Goal: Task Accomplishment & Management: Manage account settings

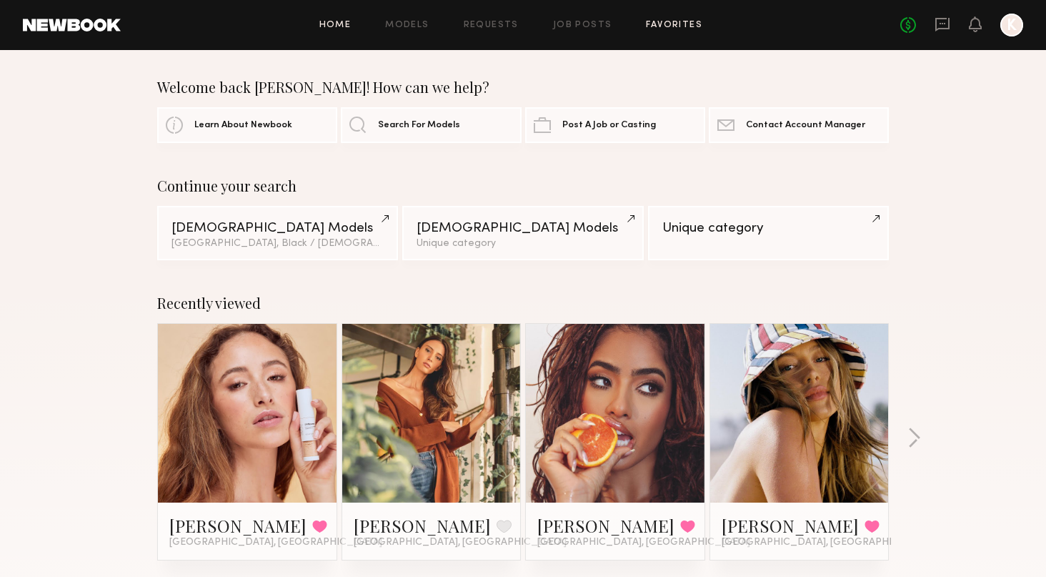
click at [662, 22] on link "Favorites" at bounding box center [674, 25] width 56 height 9
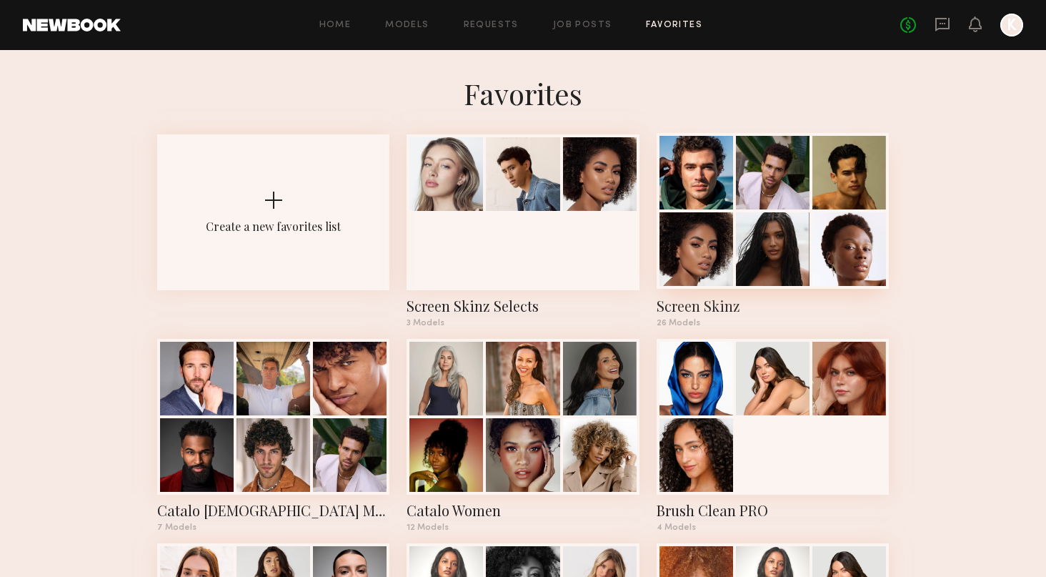
click at [746, 254] on div at bounding box center [773, 249] width 74 height 74
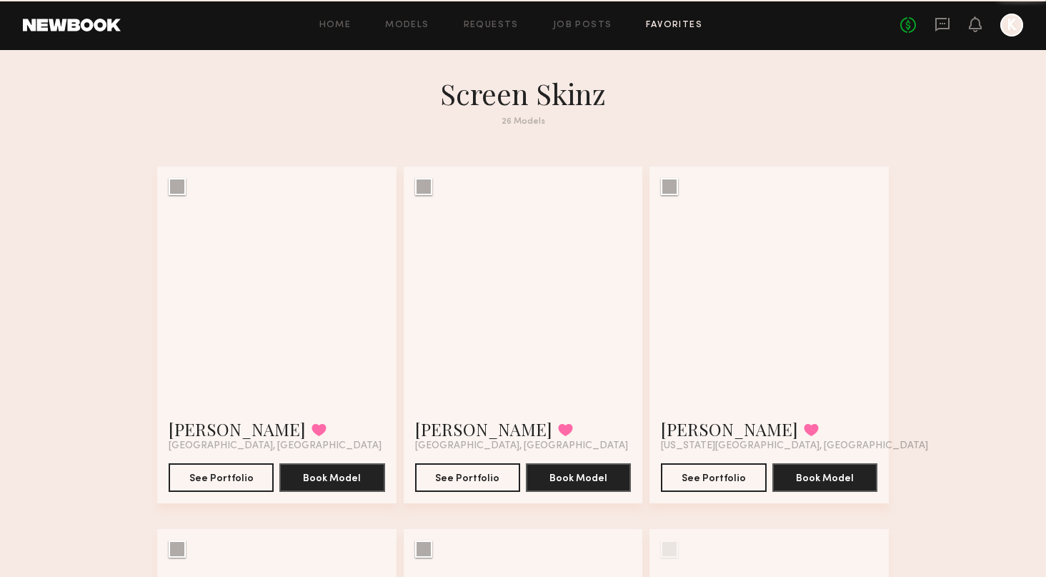
click at [746, 254] on div at bounding box center [769, 286] width 239 height 239
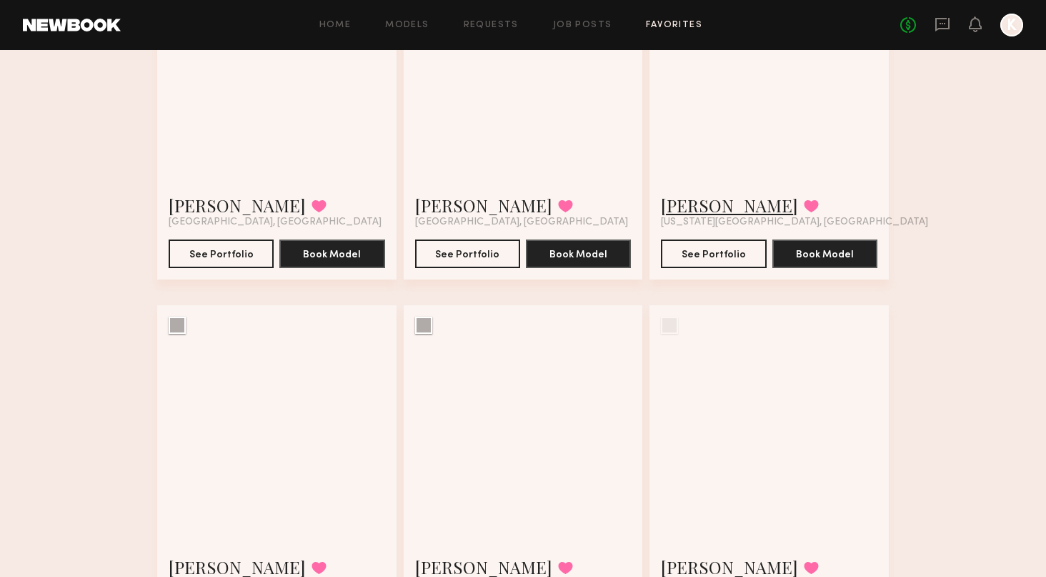
scroll to position [130, 0]
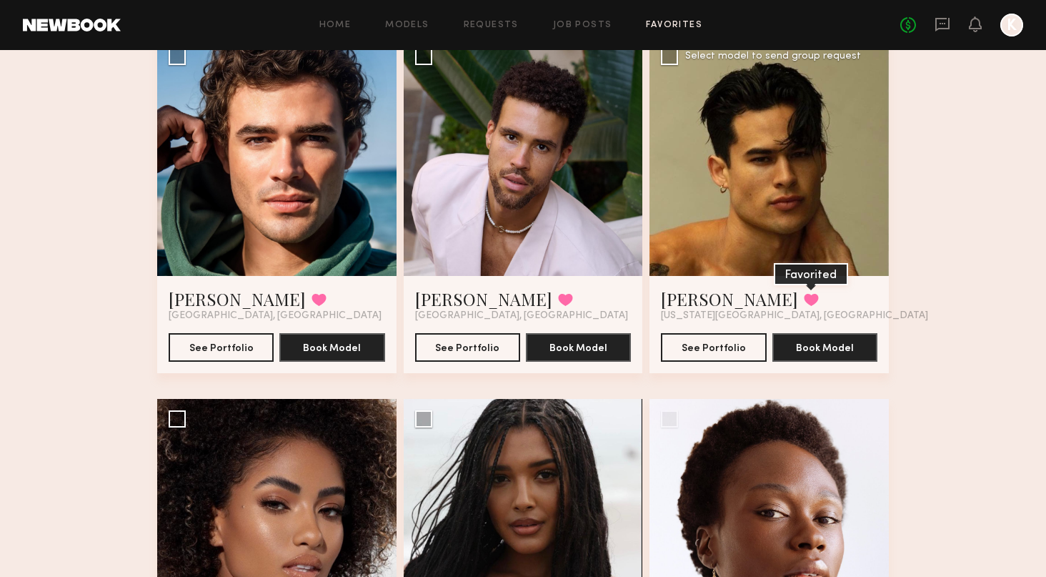
click at [804, 295] on button at bounding box center [811, 299] width 15 height 13
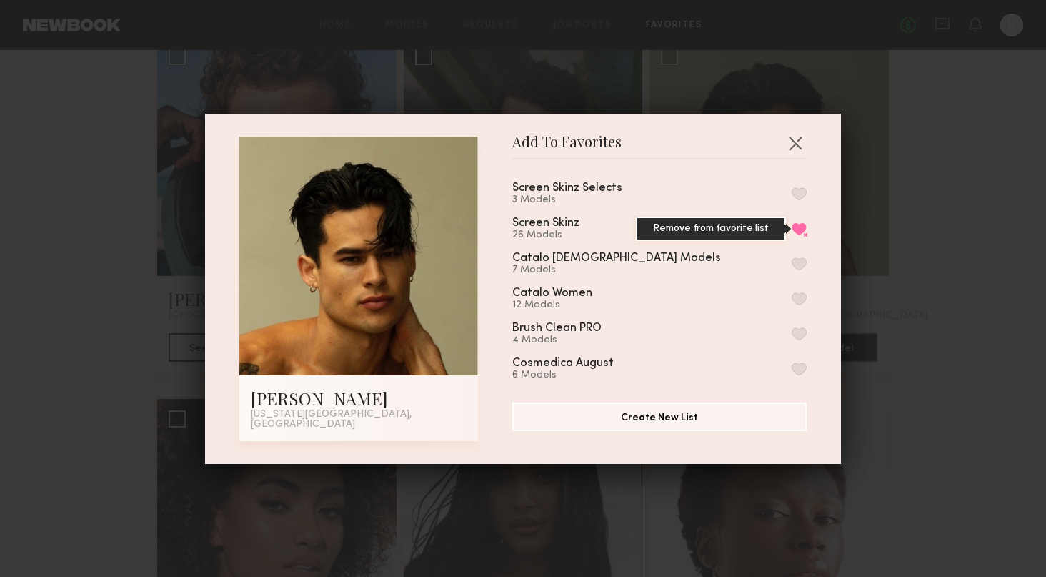
click at [800, 234] on button "Remove from favorite list" at bounding box center [799, 228] width 15 height 13
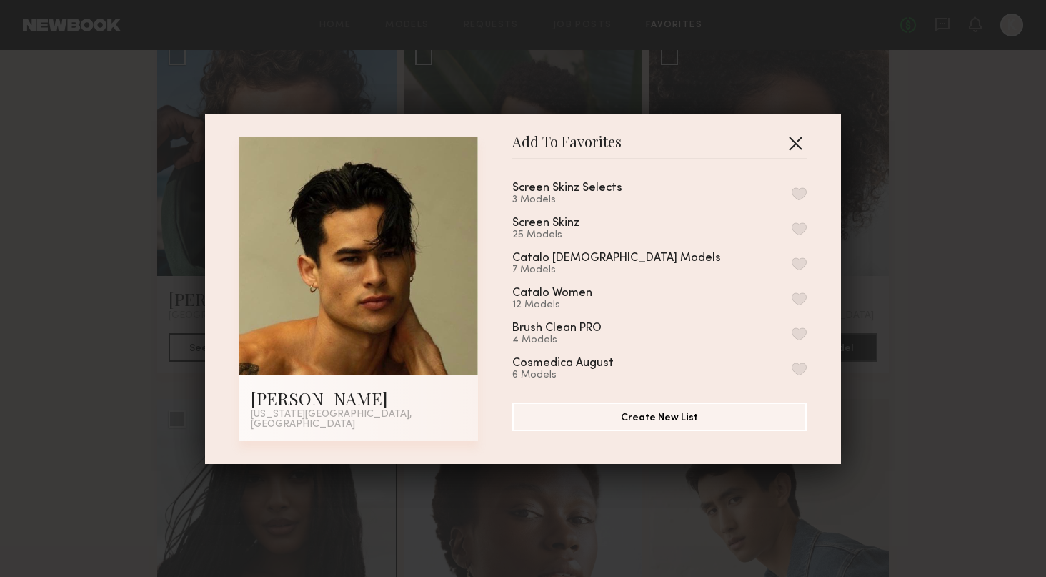
click at [790, 143] on button "button" at bounding box center [795, 143] width 23 height 23
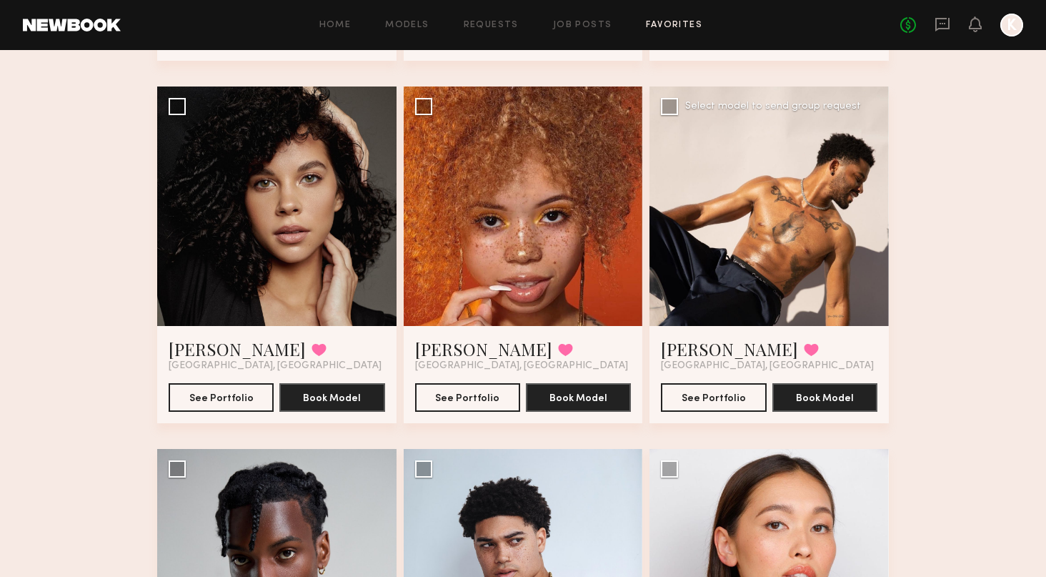
scroll to position [841, 0]
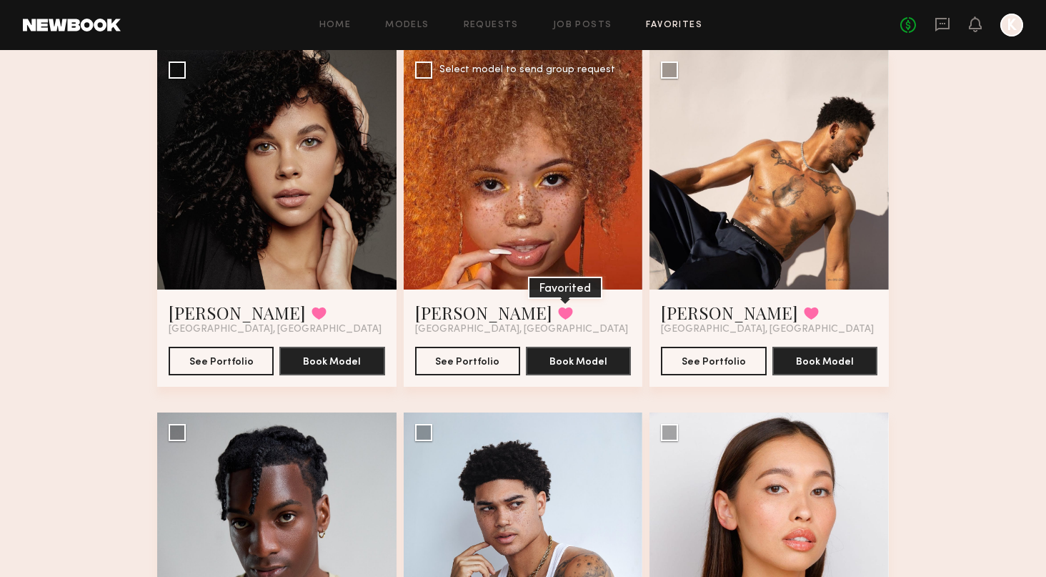
click at [558, 311] on button at bounding box center [565, 313] width 15 height 13
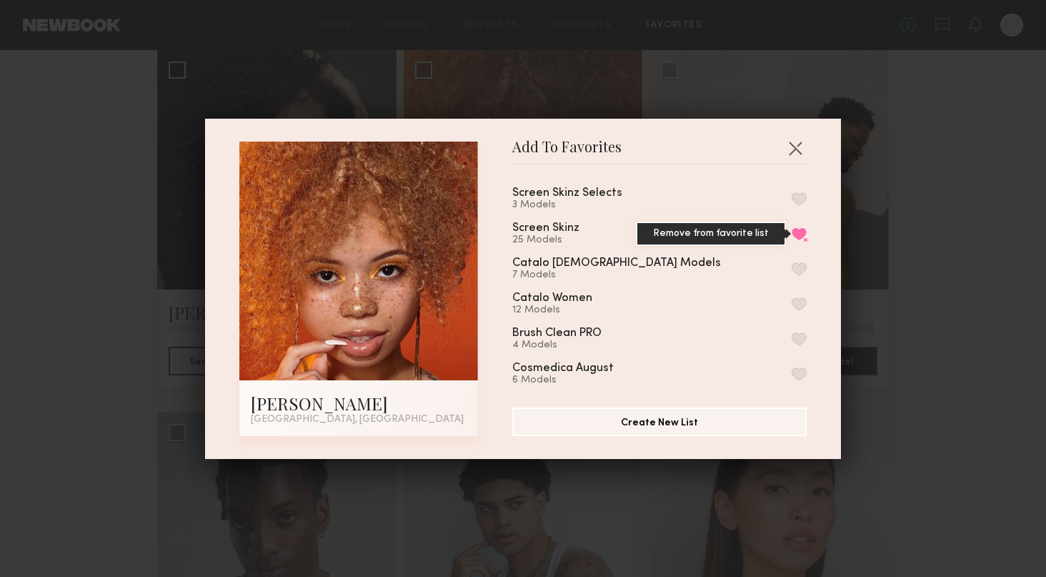
click at [798, 232] on button "Remove from favorite list" at bounding box center [799, 233] width 15 height 13
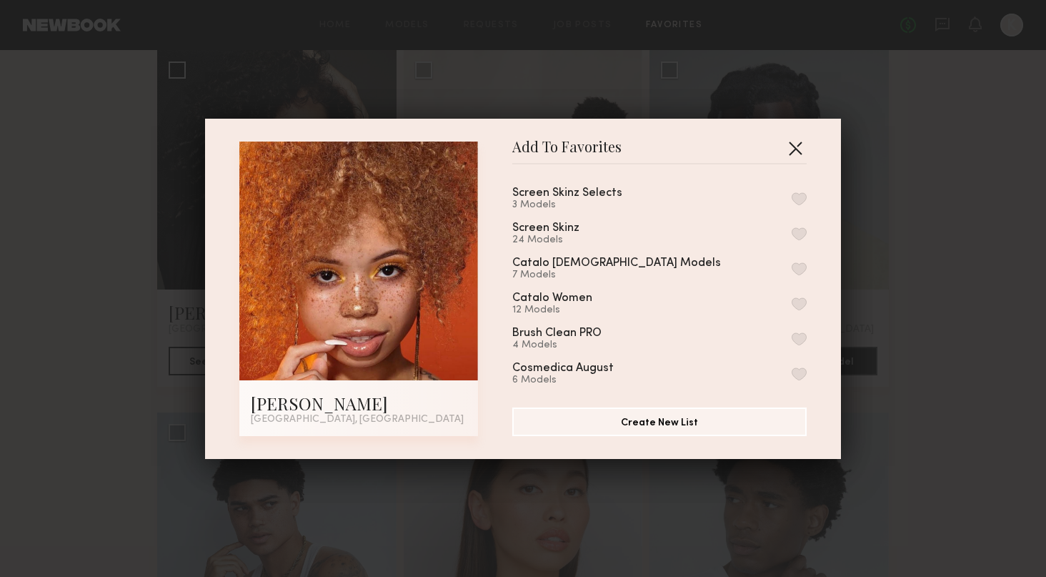
click at [796, 143] on button "button" at bounding box center [795, 148] width 23 height 23
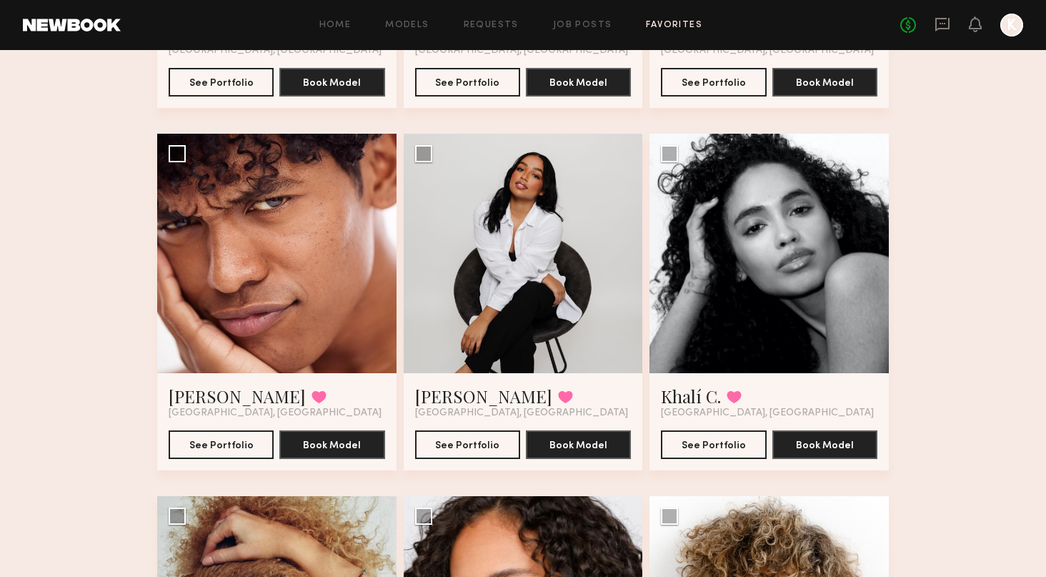
scroll to position [2228, 0]
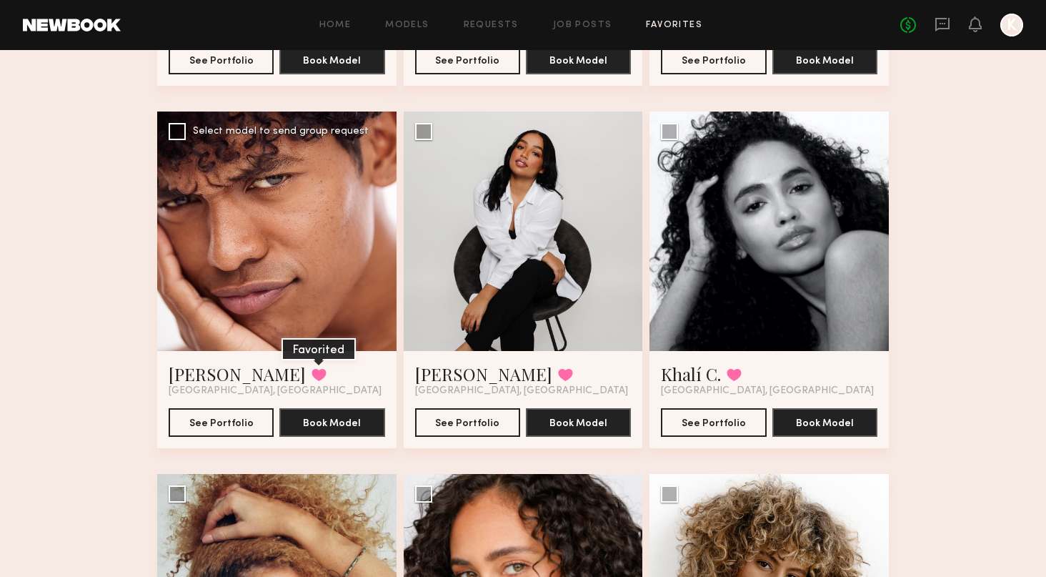
click at [312, 375] on button at bounding box center [319, 374] width 15 height 13
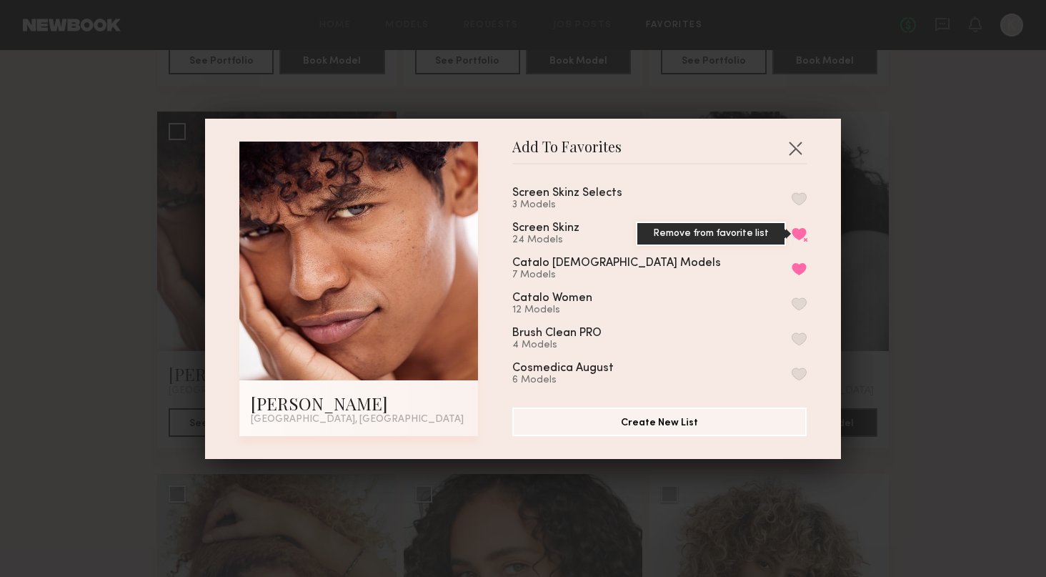
click at [794, 235] on button "Remove from favorite list" at bounding box center [799, 233] width 15 height 13
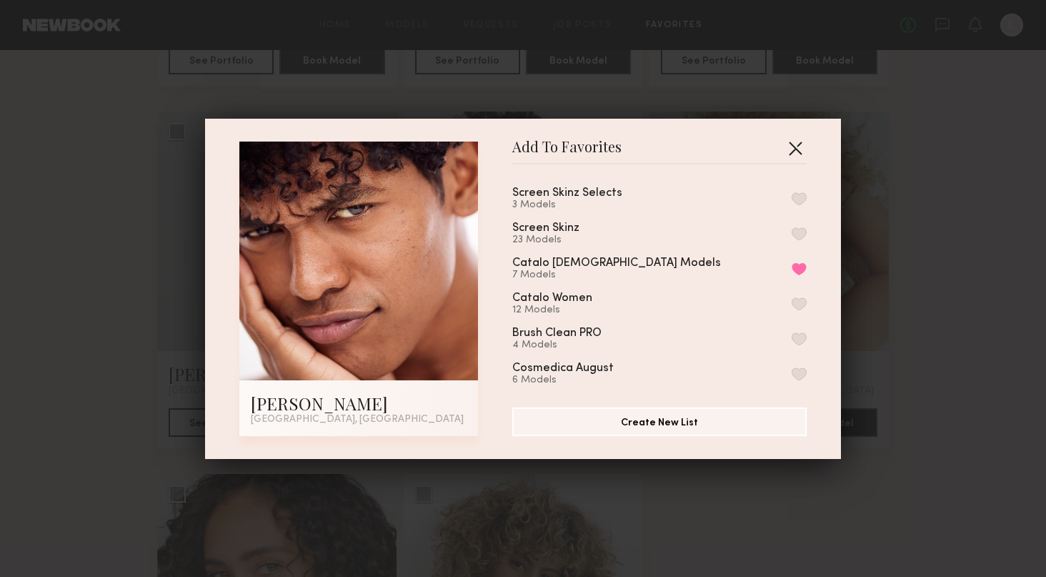
click at [796, 144] on button "button" at bounding box center [795, 148] width 23 height 23
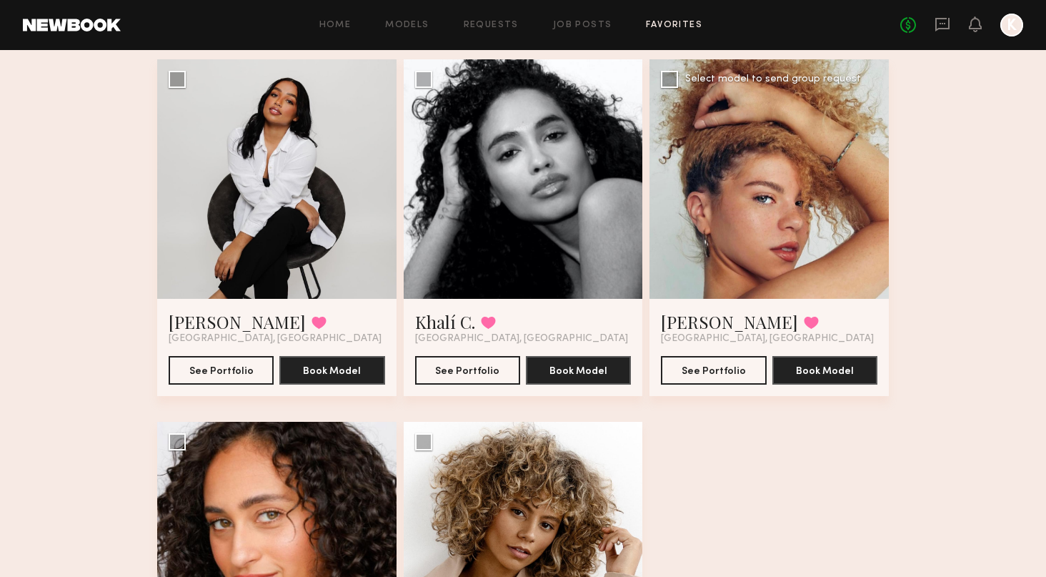
scroll to position [2317, 0]
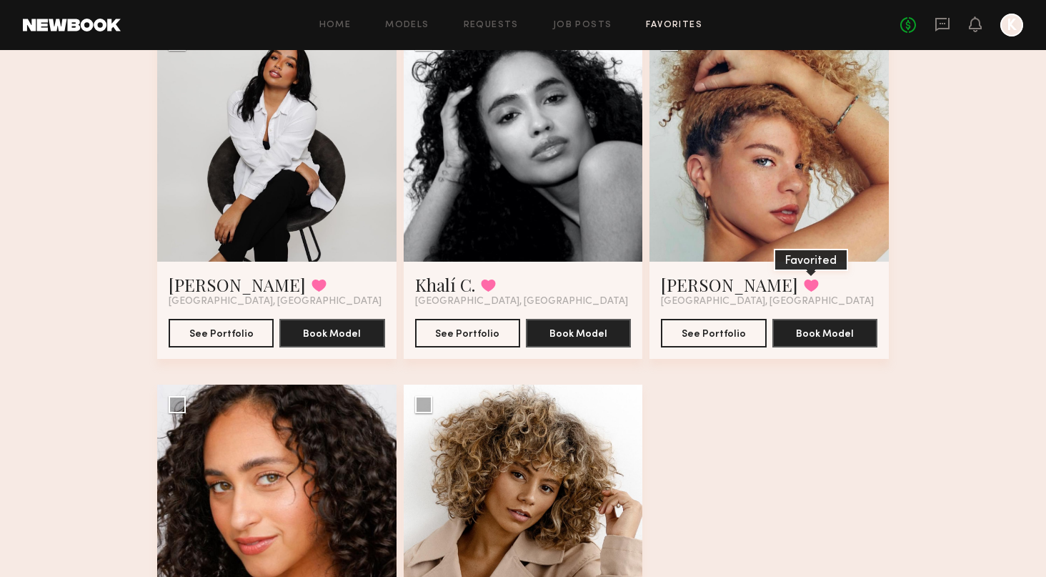
click at [804, 282] on button at bounding box center [811, 285] width 15 height 13
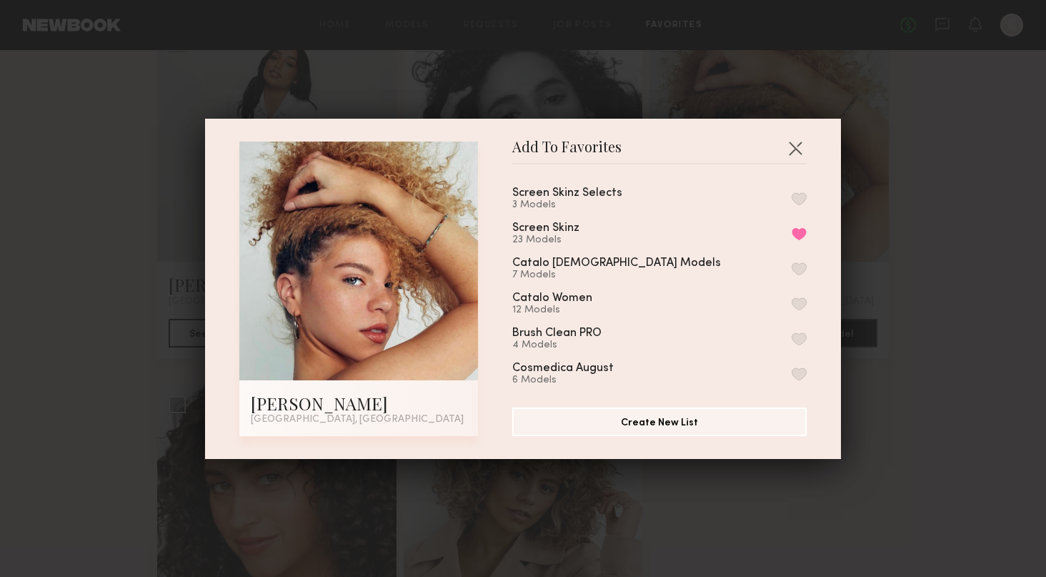
click at [791, 231] on div "Screen Skinz 23 Models Remove from favorite list" at bounding box center [660, 234] width 294 height 24
click at [795, 231] on button "Remove from favorite list" at bounding box center [799, 233] width 15 height 13
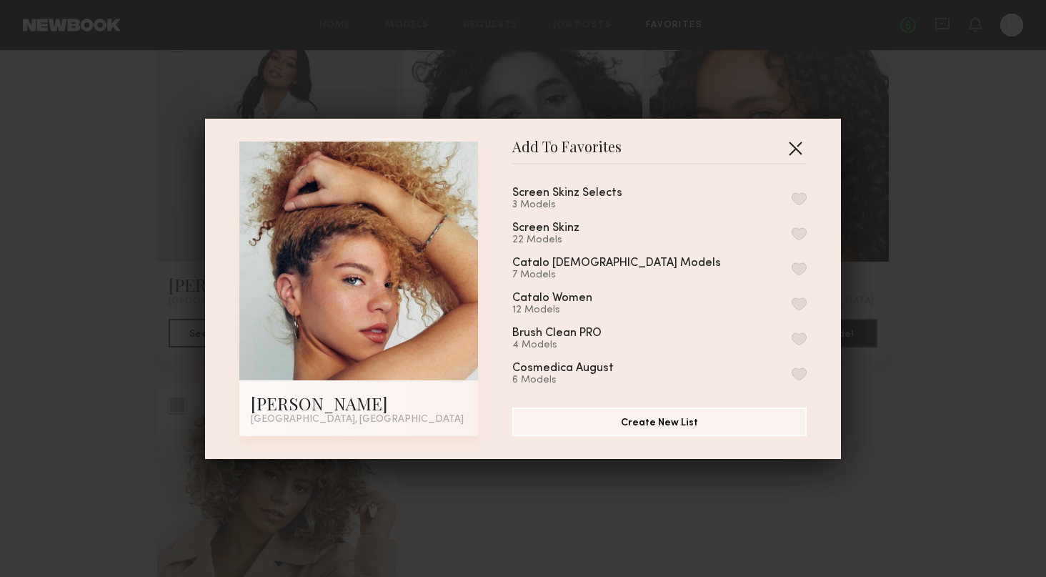
click at [795, 154] on button "button" at bounding box center [795, 148] width 23 height 23
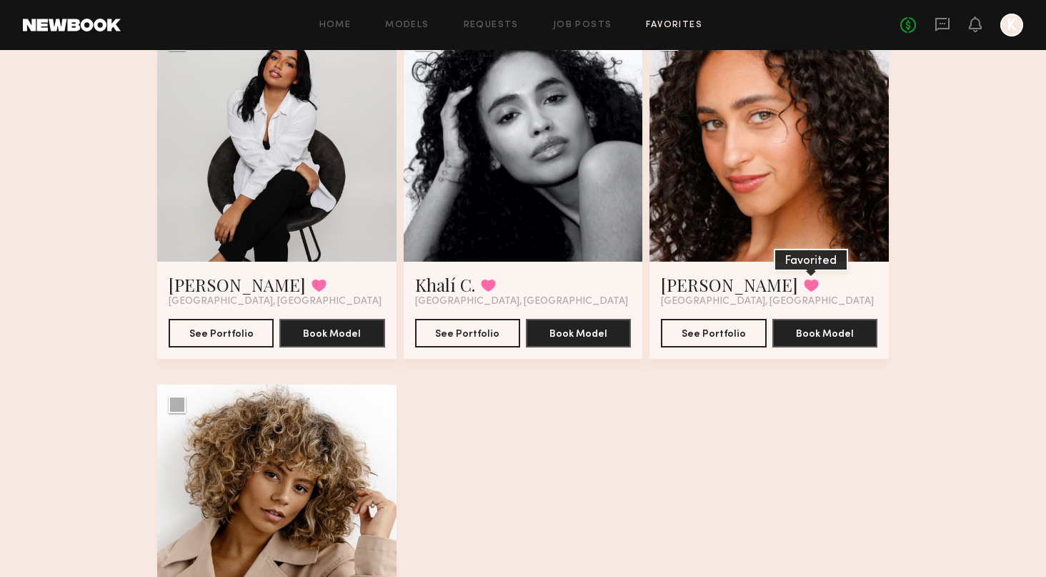
click at [804, 287] on button at bounding box center [811, 285] width 15 height 13
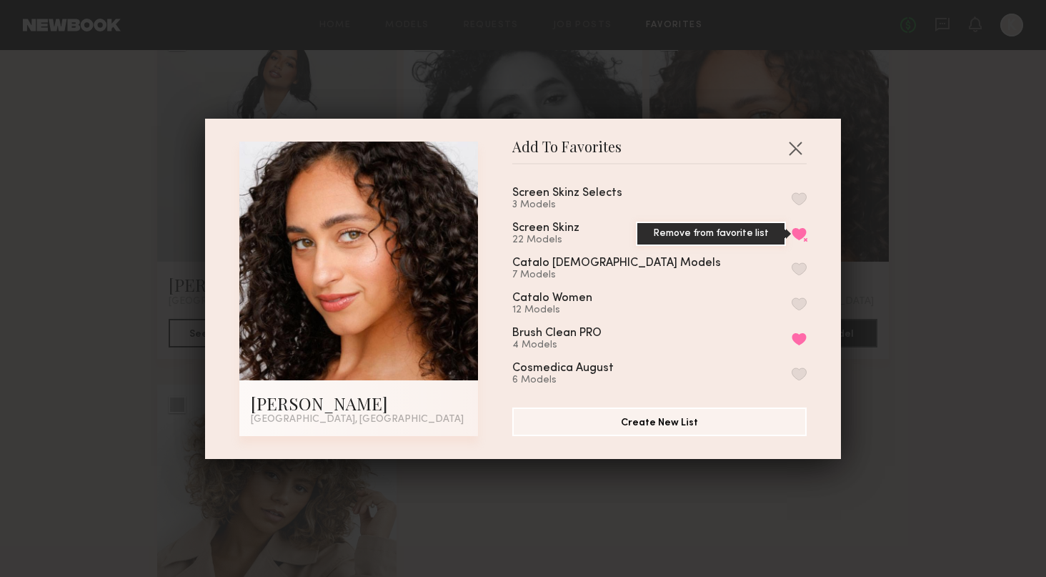
click at [801, 230] on button "Remove from favorite list" at bounding box center [799, 233] width 15 height 13
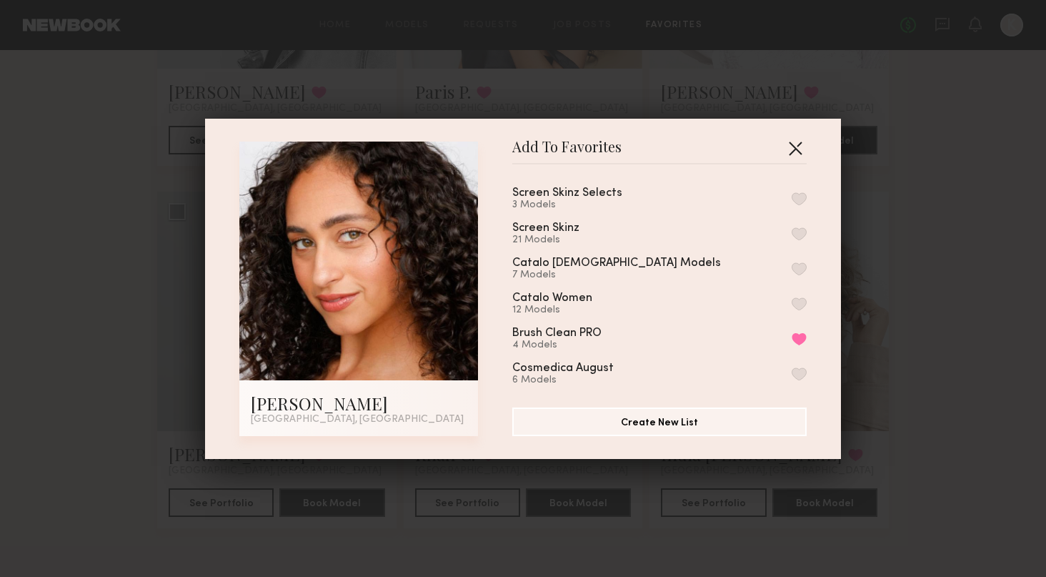
click at [795, 152] on button "button" at bounding box center [795, 148] width 23 height 23
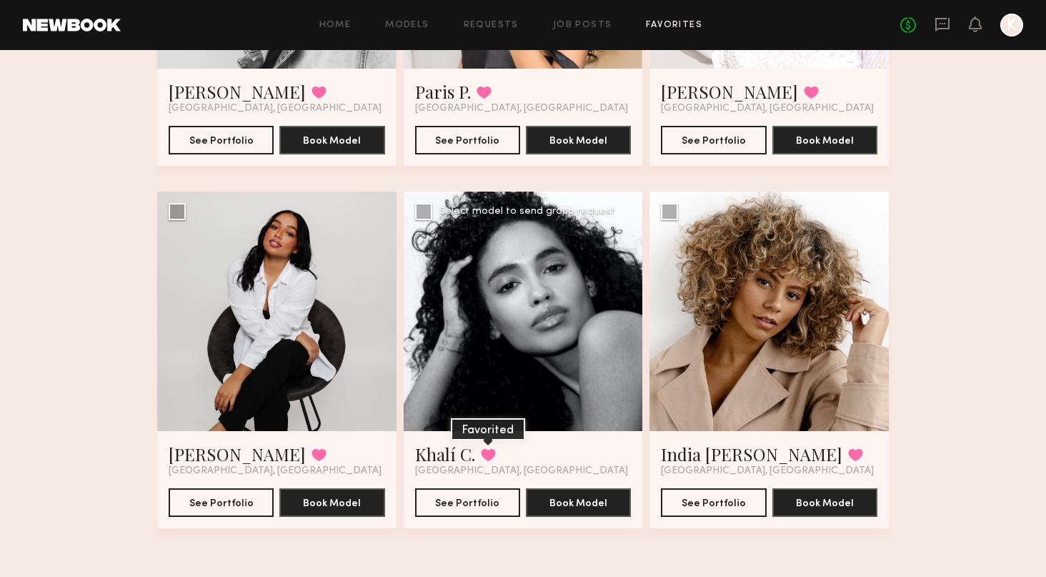
click at [490, 456] on button at bounding box center [488, 454] width 15 height 13
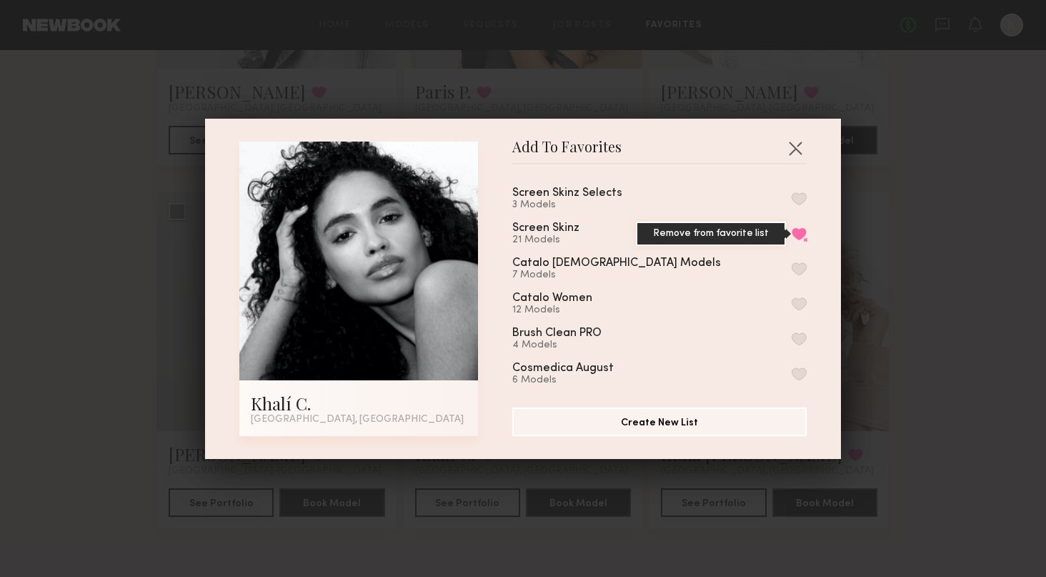
click at [796, 232] on button "Remove from favorite list" at bounding box center [799, 233] width 15 height 13
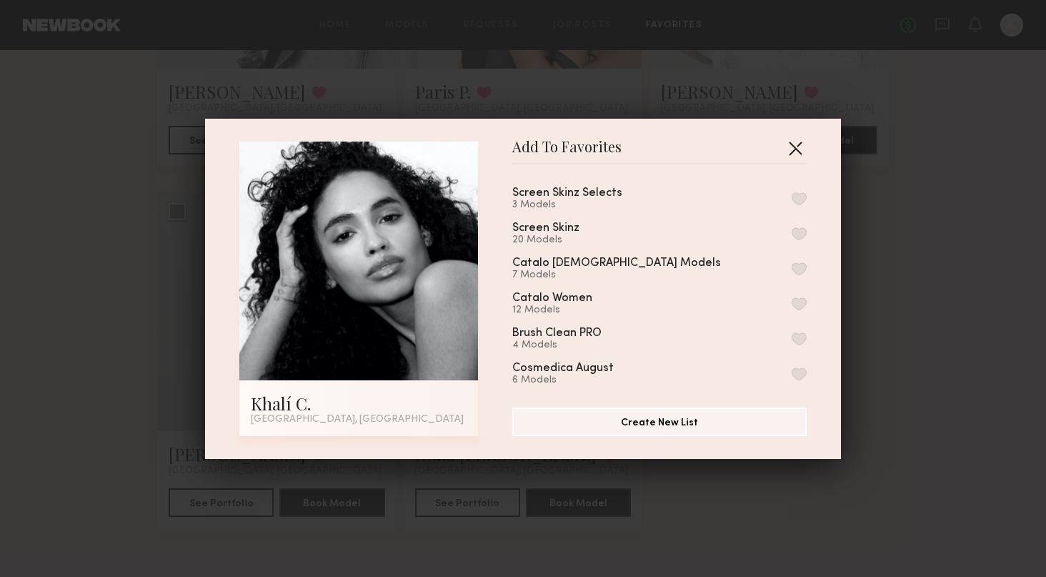
click at [799, 149] on button "button" at bounding box center [795, 148] width 23 height 23
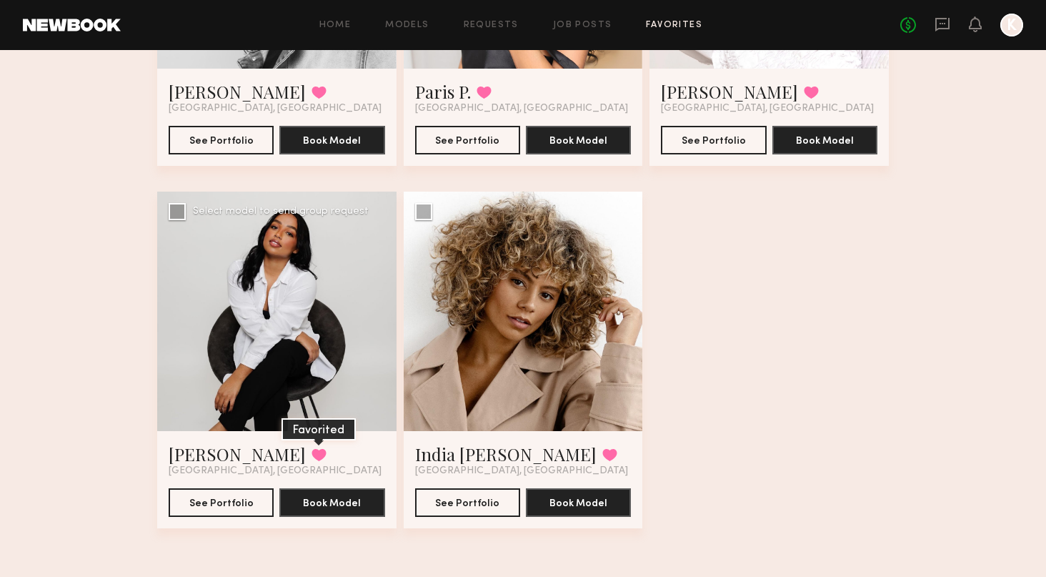
click at [312, 450] on button at bounding box center [319, 454] width 15 height 13
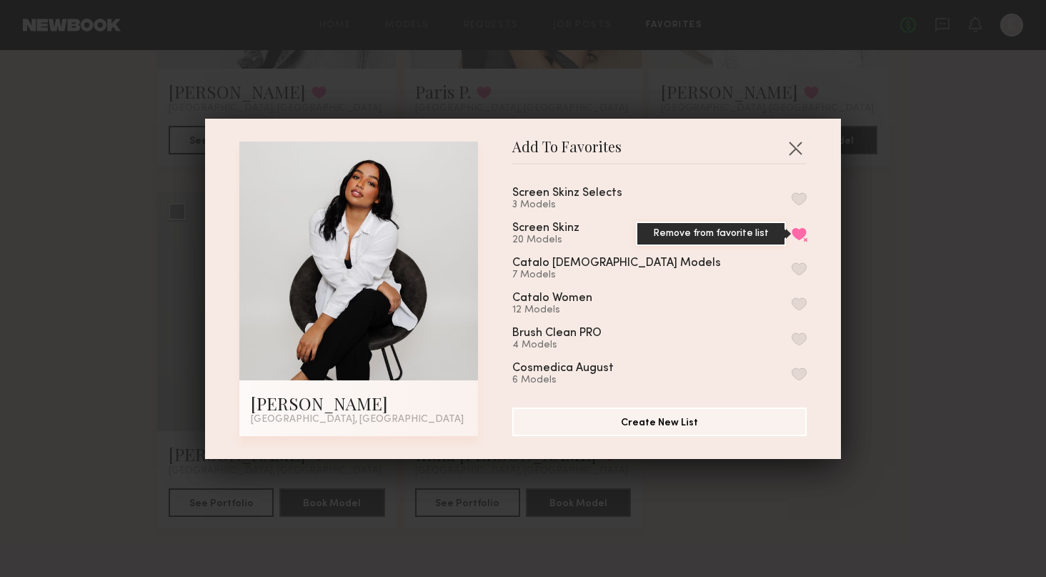
click at [804, 234] on button "Remove from favorite list" at bounding box center [799, 233] width 15 height 13
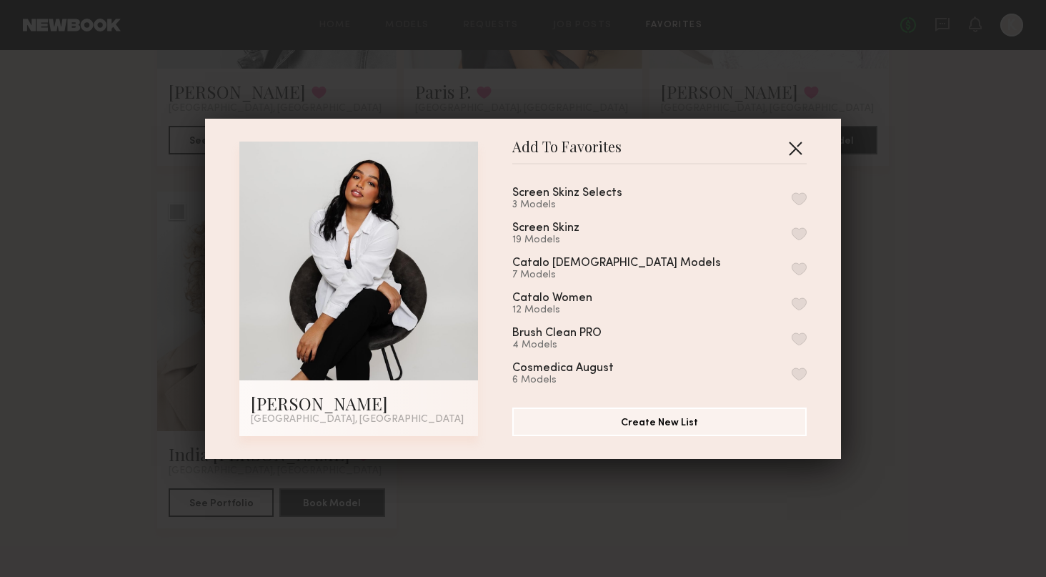
click at [796, 147] on button "button" at bounding box center [795, 148] width 23 height 23
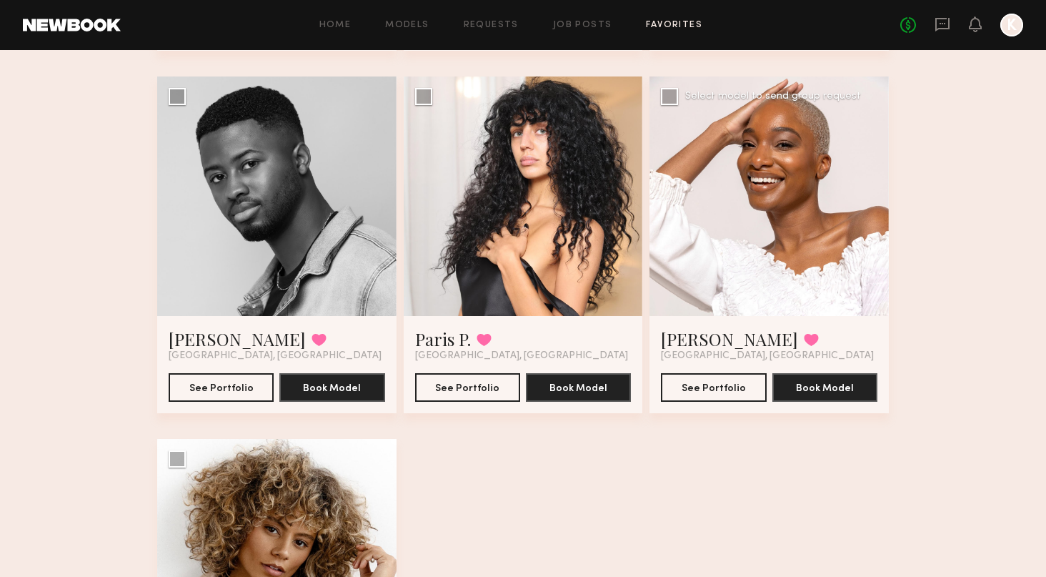
scroll to position [1872, 0]
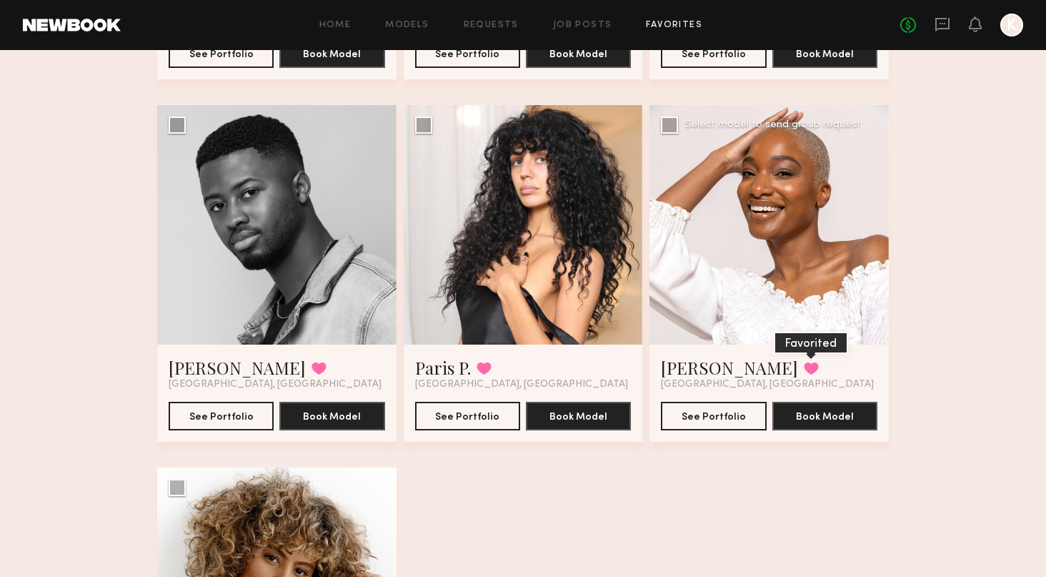
click at [804, 367] on button at bounding box center [811, 368] width 15 height 13
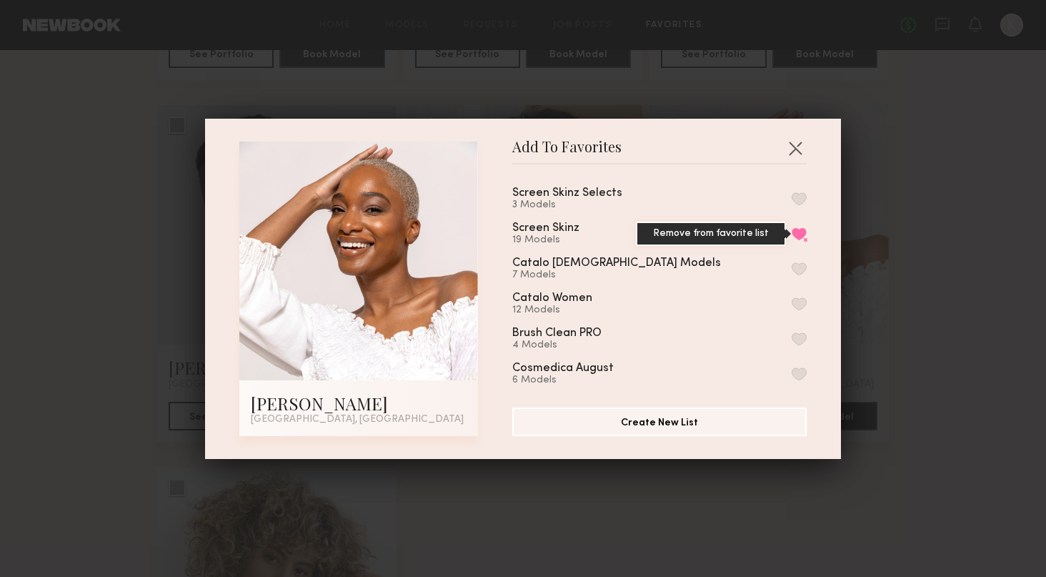
click at [800, 229] on button "Remove from favorite list" at bounding box center [799, 233] width 15 height 13
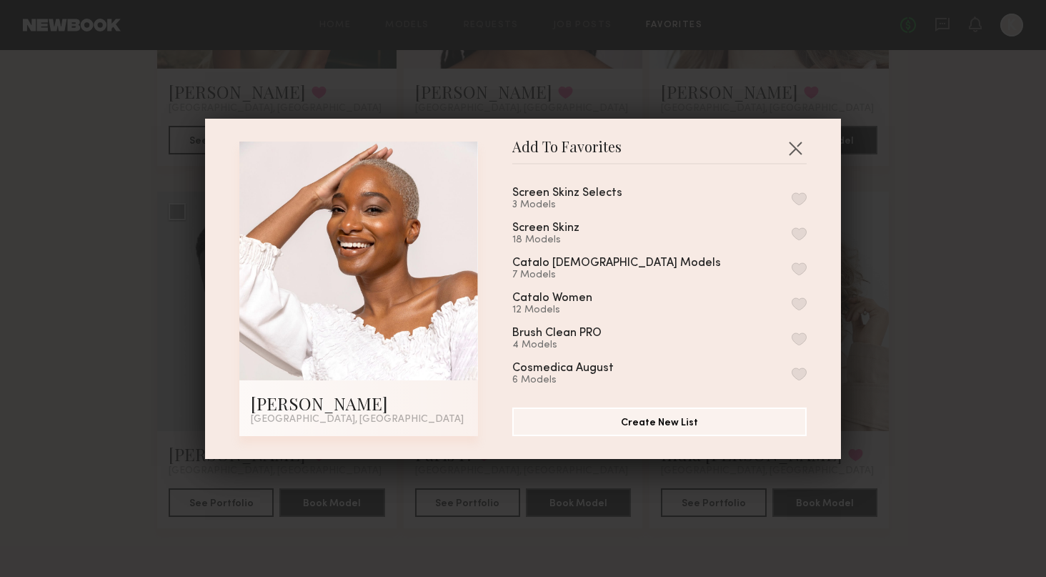
scroll to position [1786, 0]
click at [795, 153] on button "button" at bounding box center [795, 148] width 23 height 23
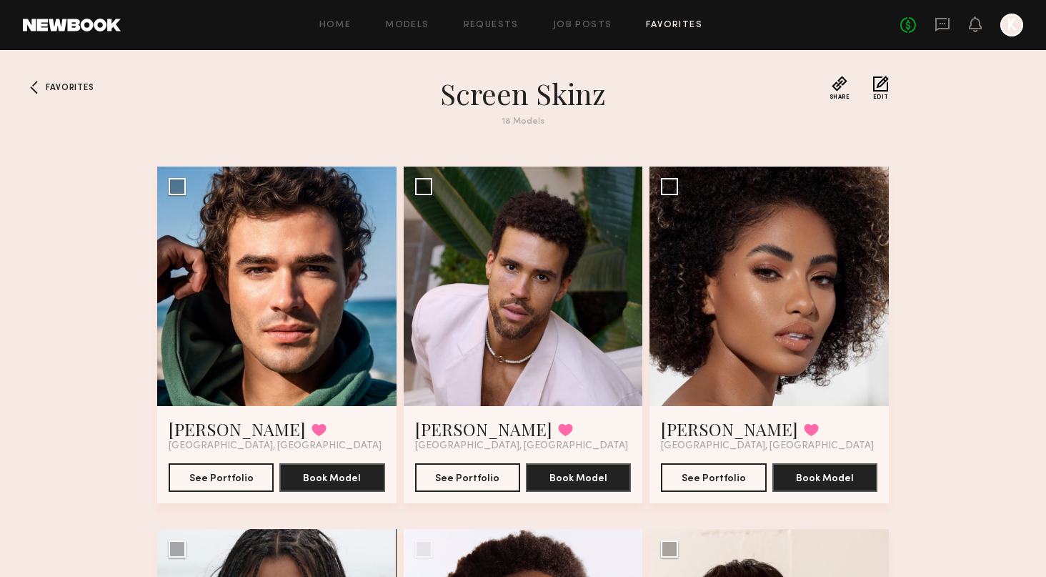
scroll to position [0, 0]
click at [598, 24] on link "Job Posts" at bounding box center [582, 25] width 59 height 9
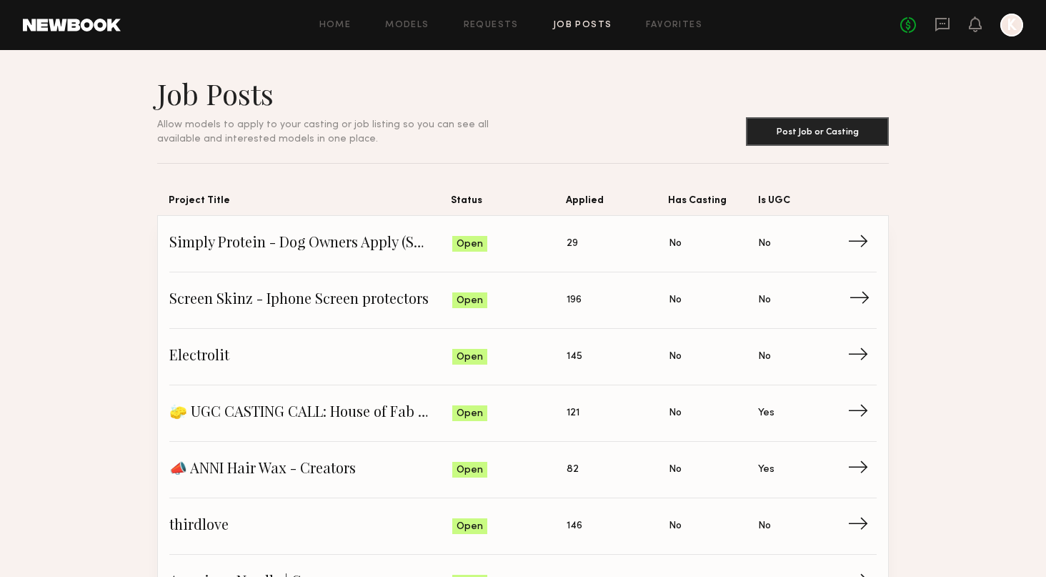
click at [296, 297] on span "Screen Skinz - Iphone Screen protectors" at bounding box center [310, 299] width 283 height 21
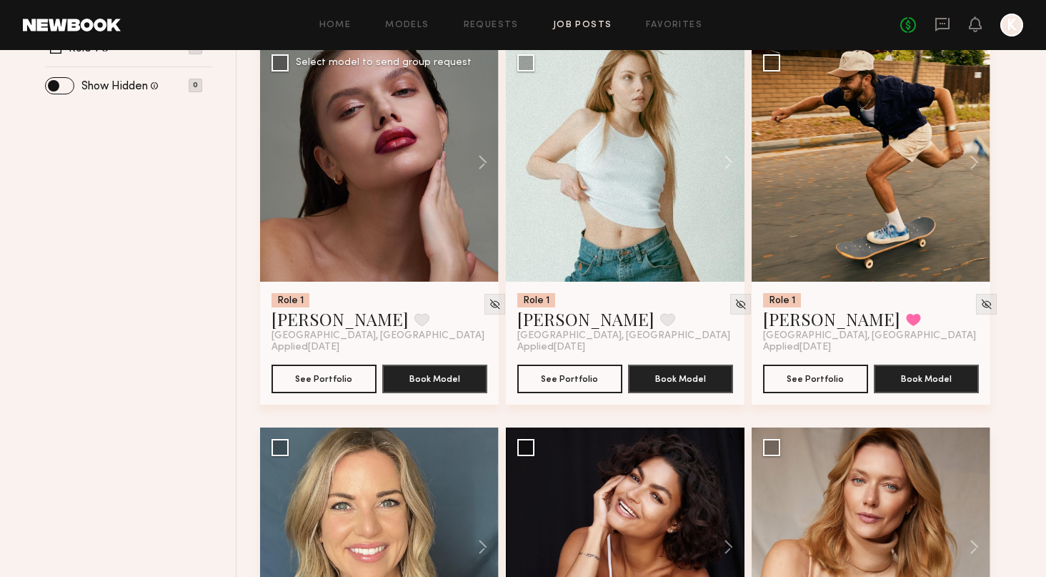
scroll to position [599, 0]
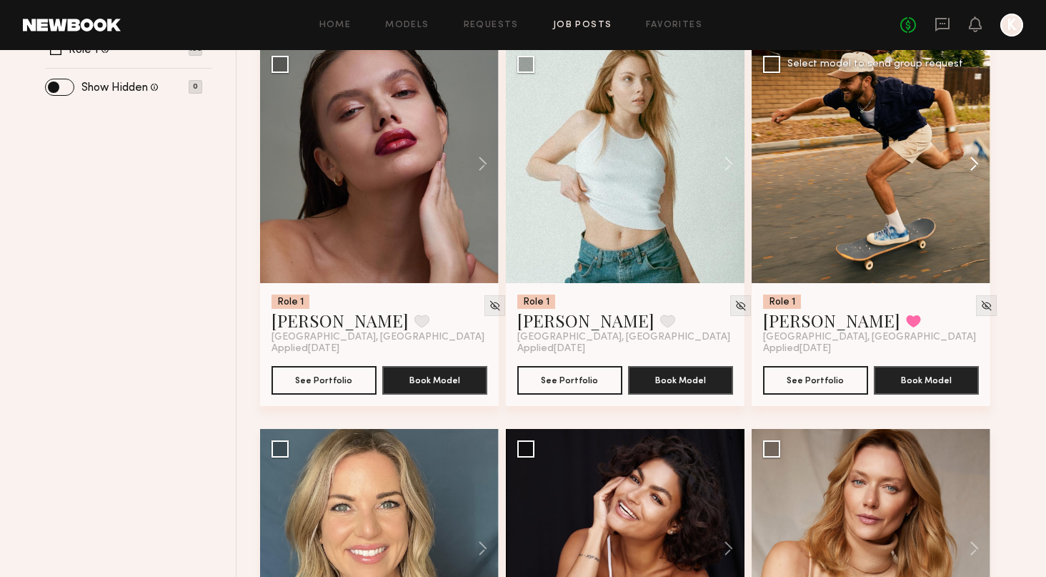
click at [965, 158] on button at bounding box center [968, 163] width 46 height 239
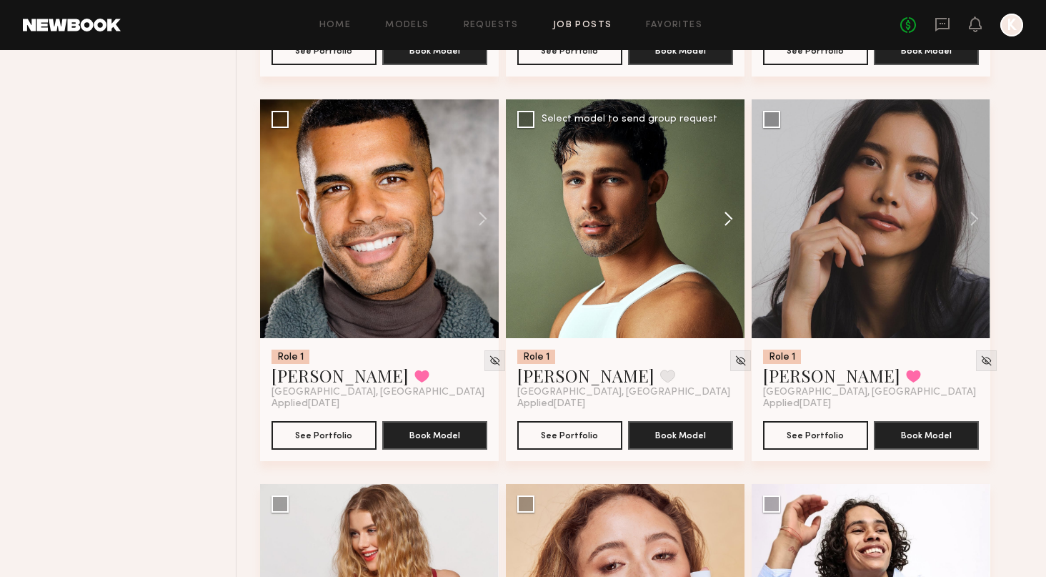
scroll to position [1314, 0]
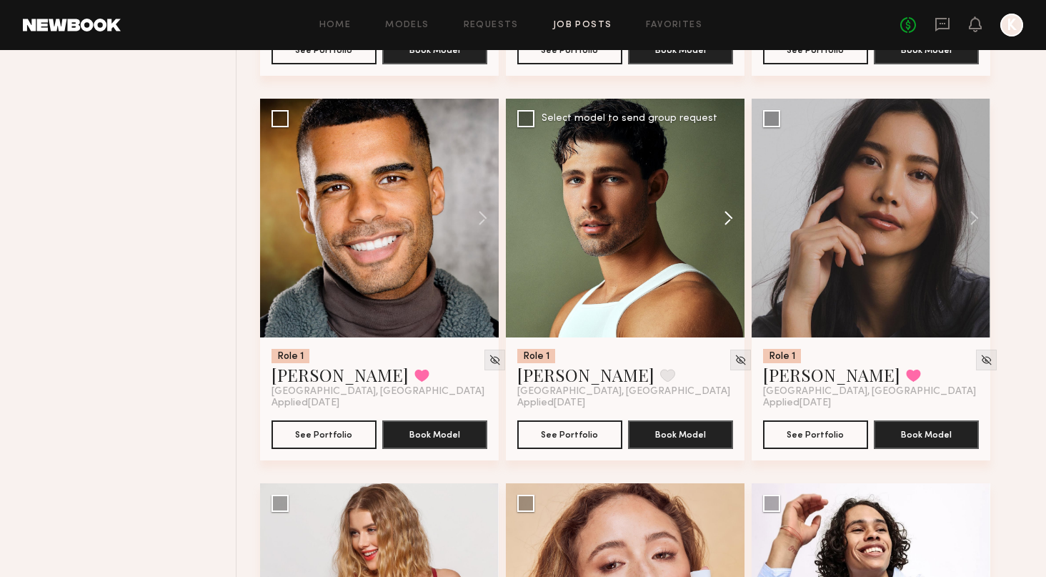
click at [725, 239] on button at bounding box center [722, 218] width 46 height 239
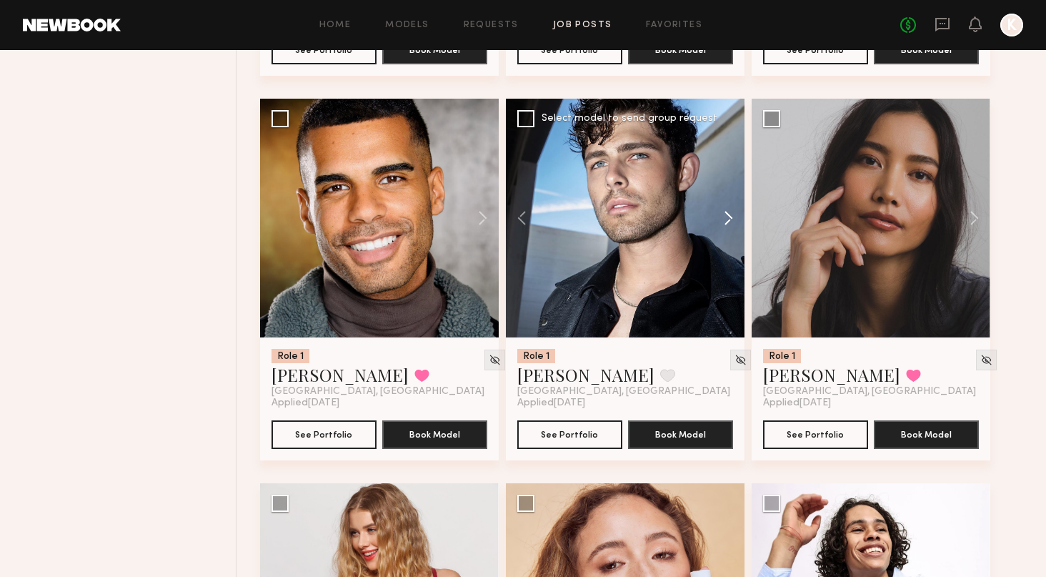
click at [726, 215] on button at bounding box center [722, 218] width 46 height 239
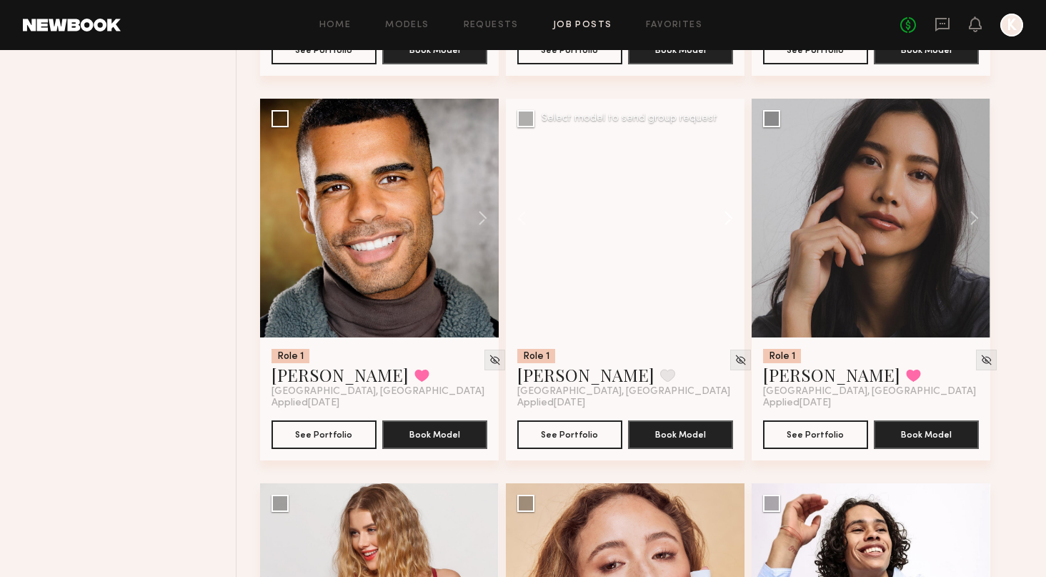
click at [726, 215] on button at bounding box center [722, 218] width 46 height 239
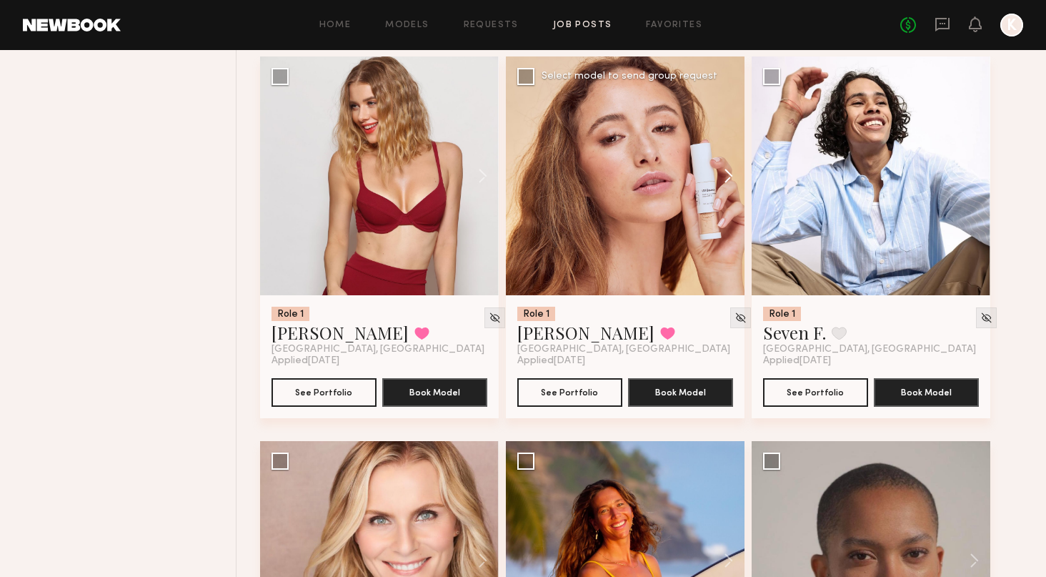
scroll to position [1739, 0]
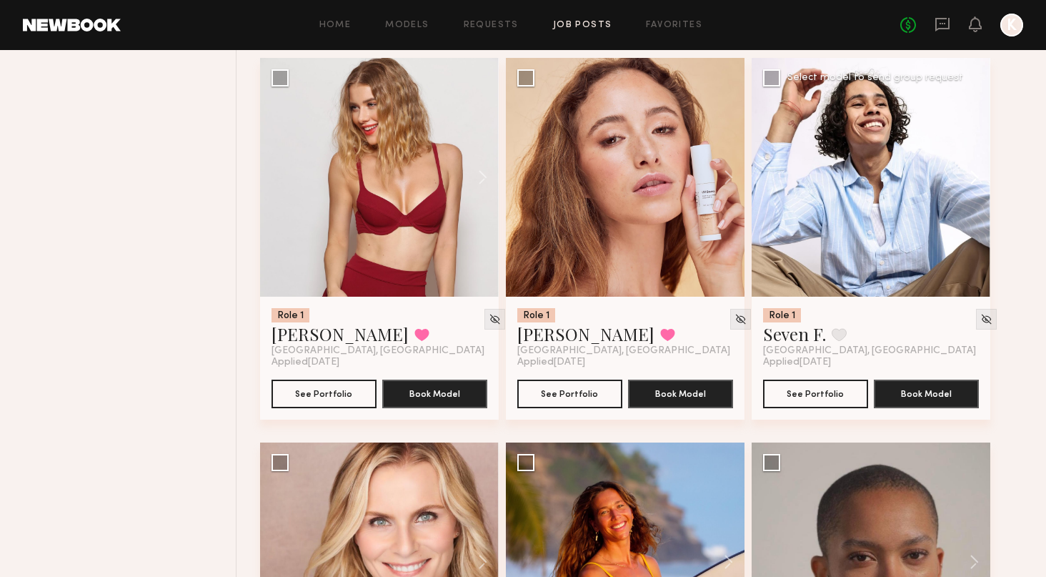
click at [965, 175] on button at bounding box center [968, 177] width 46 height 239
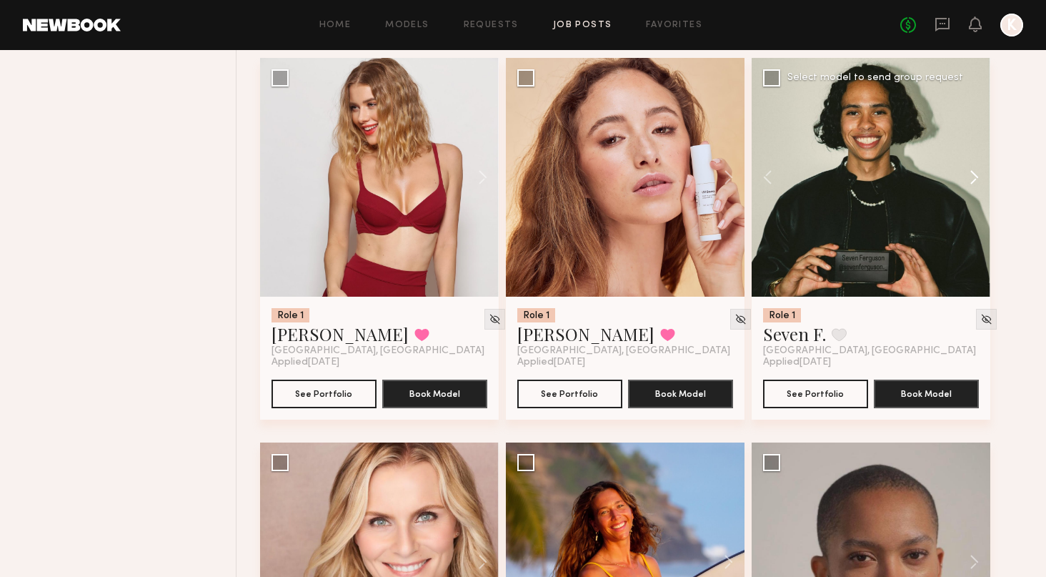
click at [966, 175] on button at bounding box center [968, 177] width 46 height 239
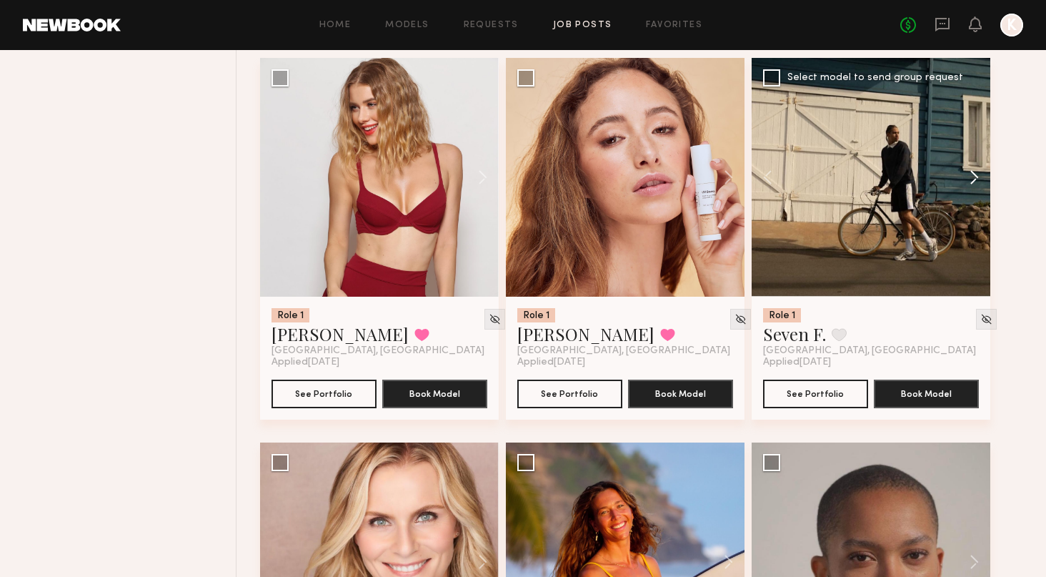
click at [966, 175] on button at bounding box center [968, 177] width 46 height 239
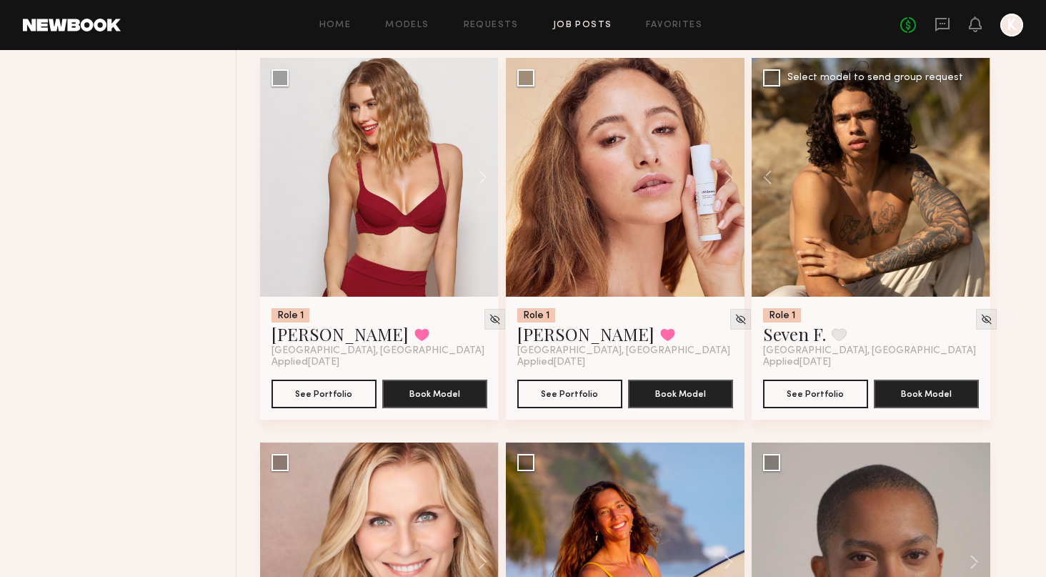
click at [966, 175] on div at bounding box center [871, 177] width 239 height 239
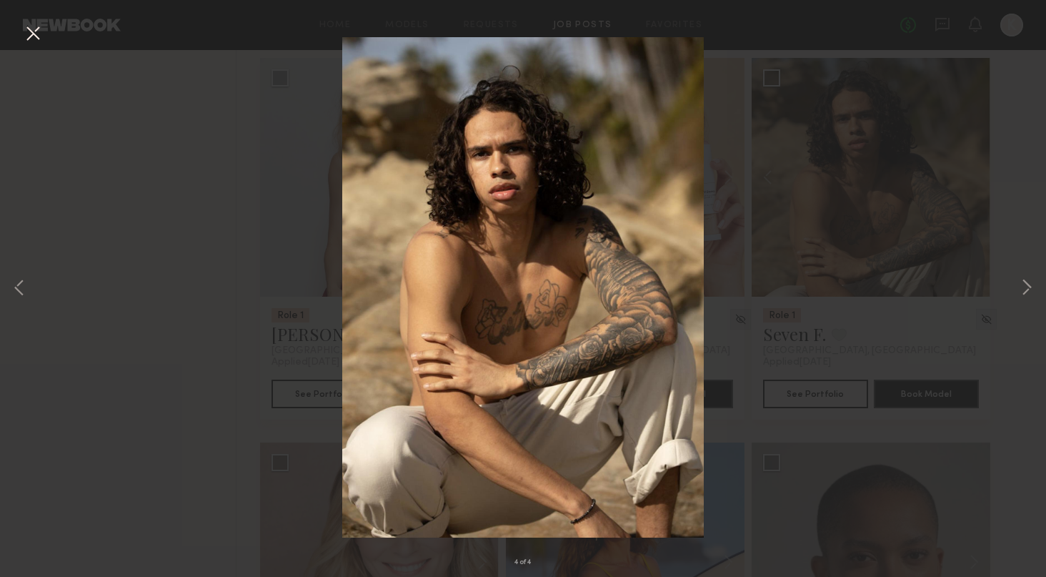
click at [866, 217] on div "4 of 4" at bounding box center [523, 288] width 1046 height 577
click at [38, 33] on button at bounding box center [32, 34] width 23 height 26
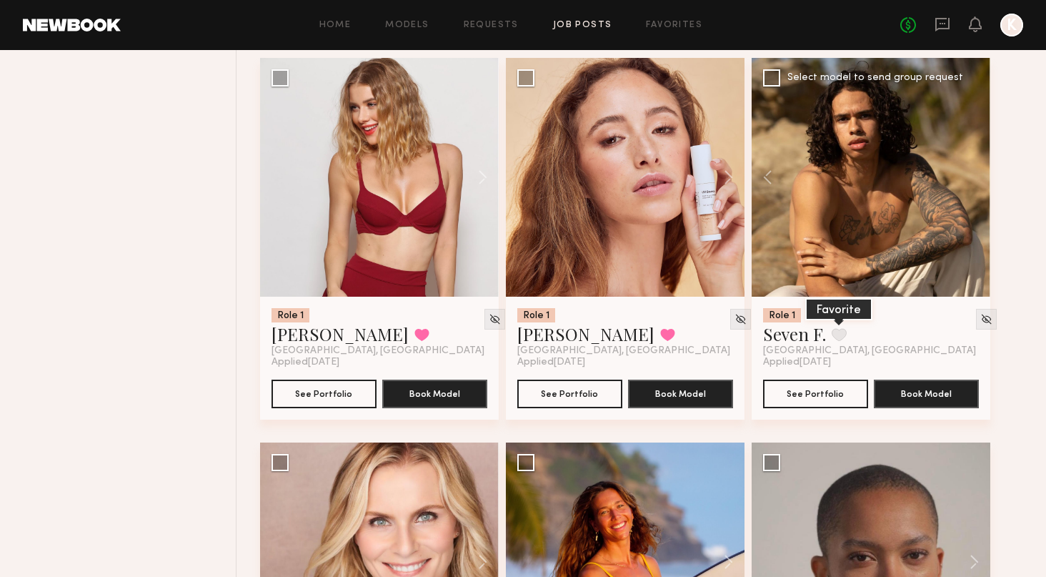
click at [841, 332] on button at bounding box center [839, 334] width 15 height 13
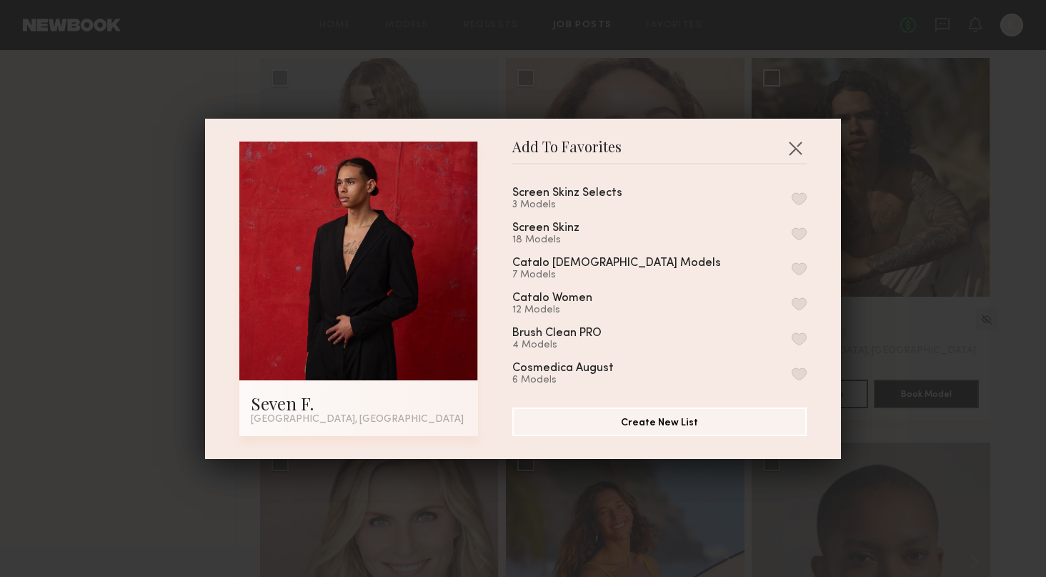
click at [797, 197] on button "button" at bounding box center [799, 198] width 15 height 13
click at [797, 197] on button "Remove from favorite list" at bounding box center [799, 198] width 15 height 13
click at [801, 234] on button "button" at bounding box center [799, 233] width 15 height 13
click at [794, 145] on button "button" at bounding box center [795, 148] width 23 height 23
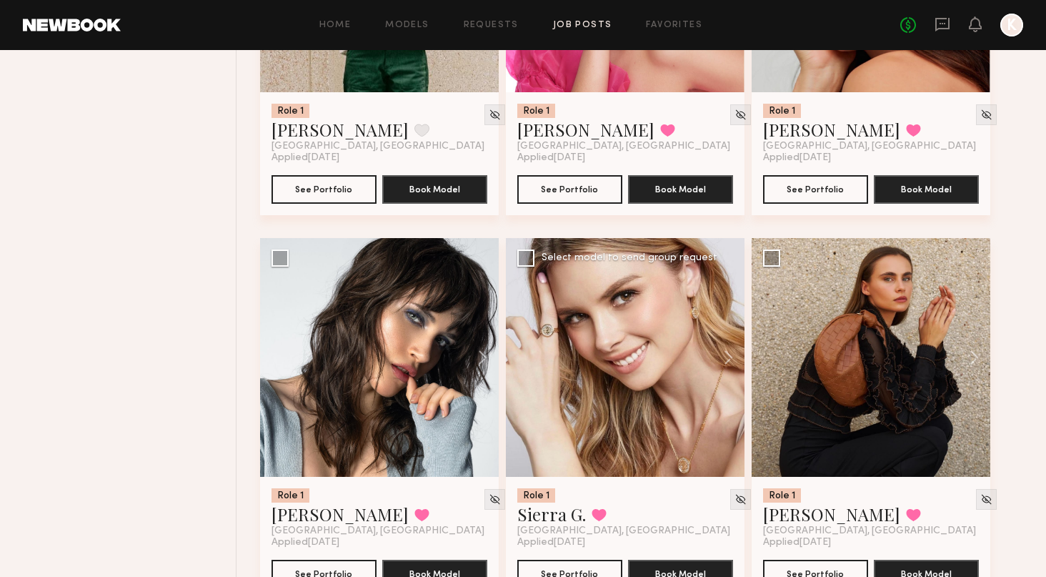
scroll to position [4325, 0]
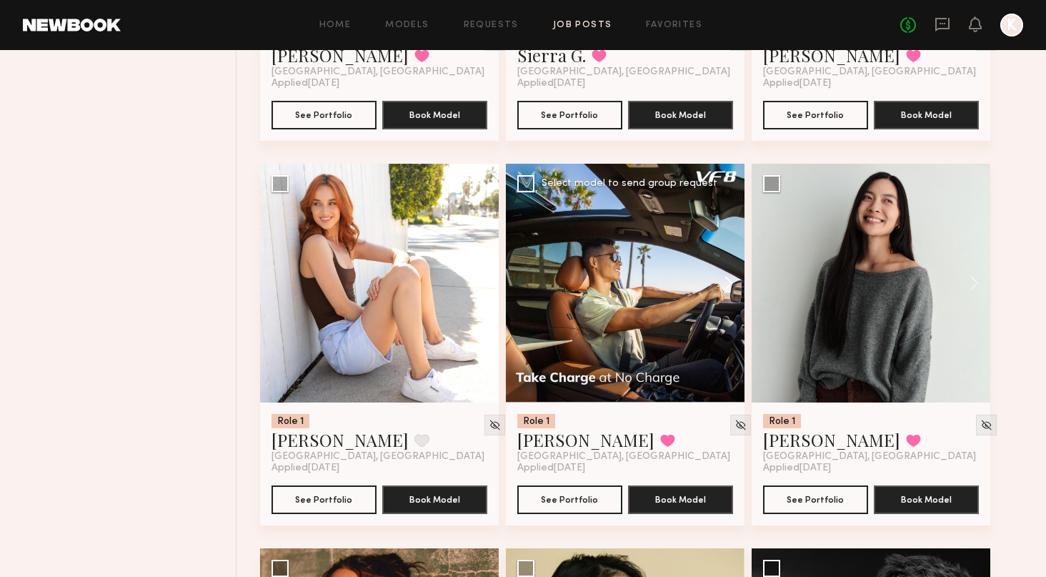
click at [728, 282] on button at bounding box center [722, 283] width 46 height 239
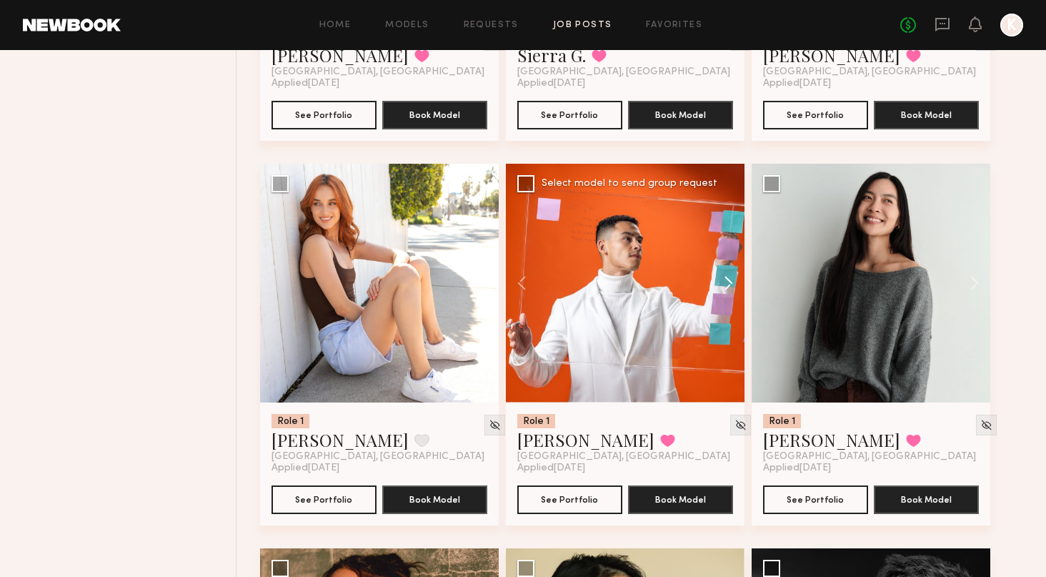
click at [728, 282] on button at bounding box center [722, 283] width 46 height 239
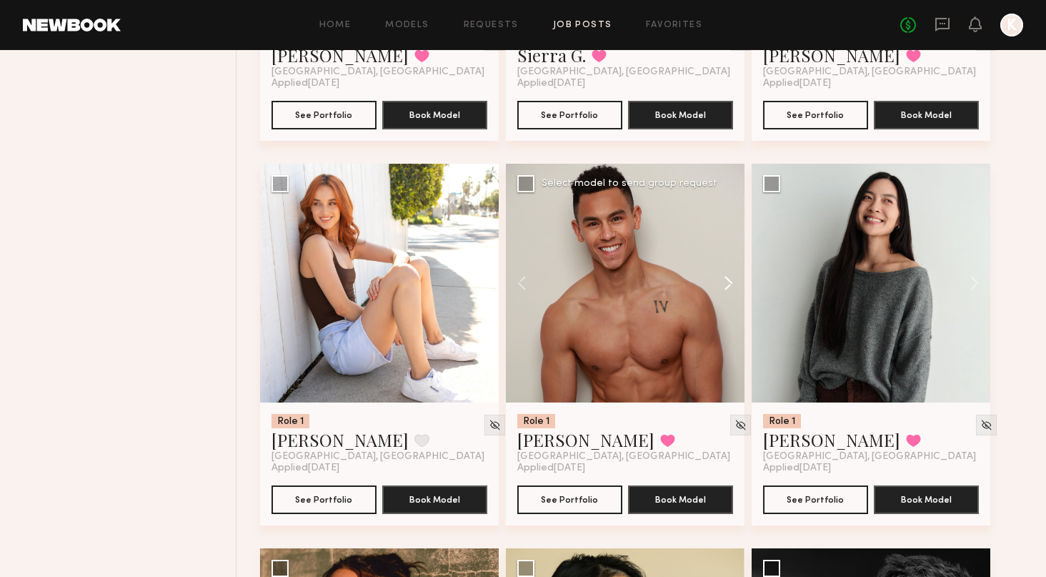
click at [728, 282] on button at bounding box center [722, 283] width 46 height 239
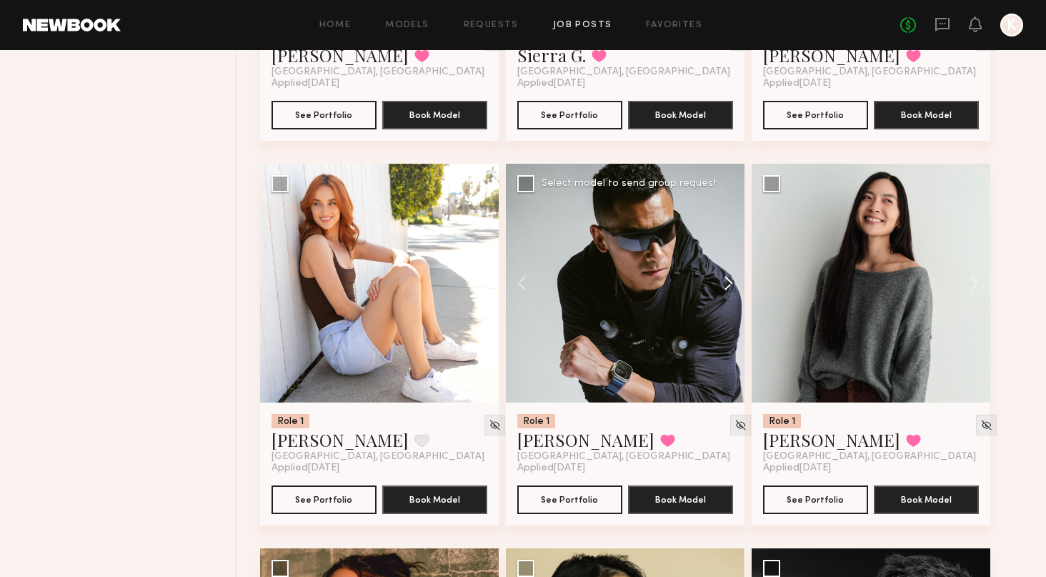
click at [728, 282] on button at bounding box center [722, 283] width 46 height 239
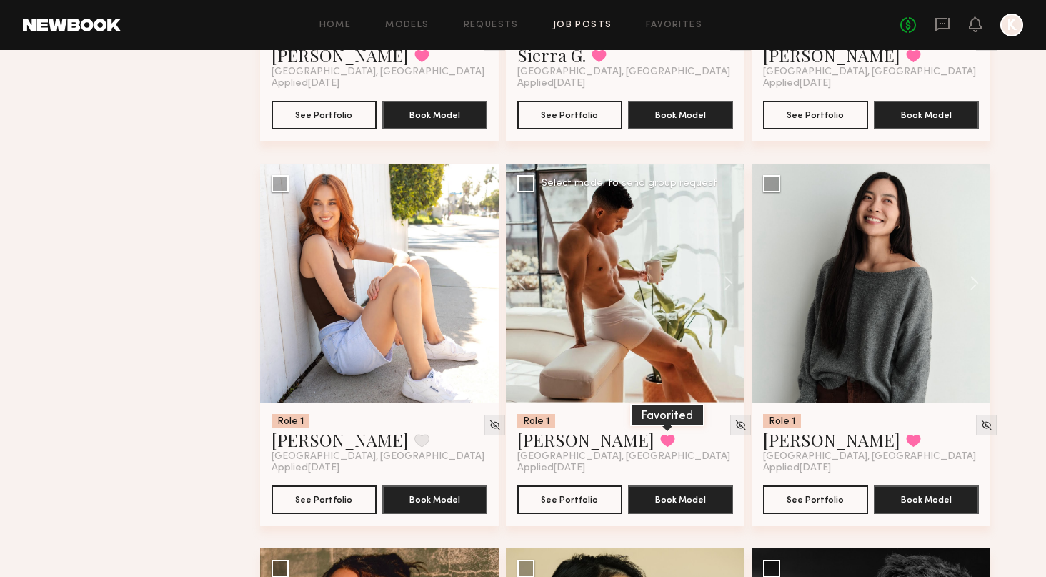
click at [660, 440] on button at bounding box center [667, 440] width 15 height 13
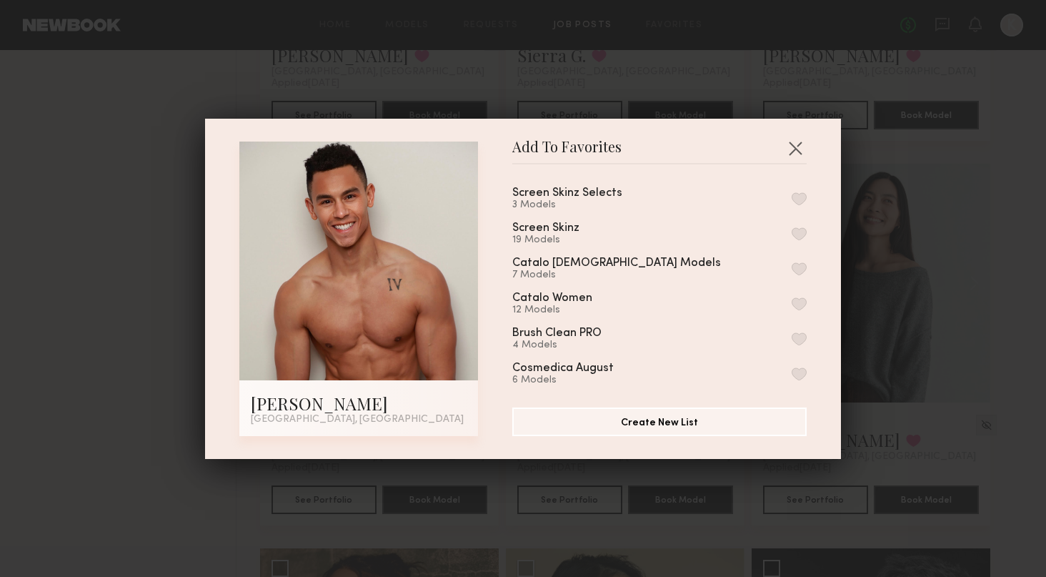
click at [795, 232] on button "button" at bounding box center [799, 233] width 15 height 13
click at [793, 150] on button "button" at bounding box center [795, 148] width 23 height 23
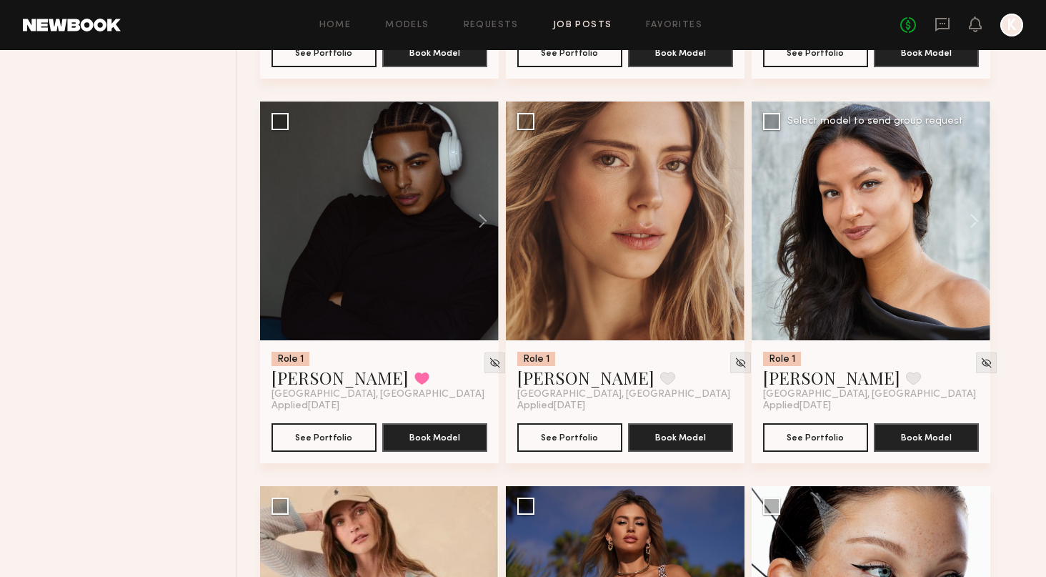
scroll to position [6311, 0]
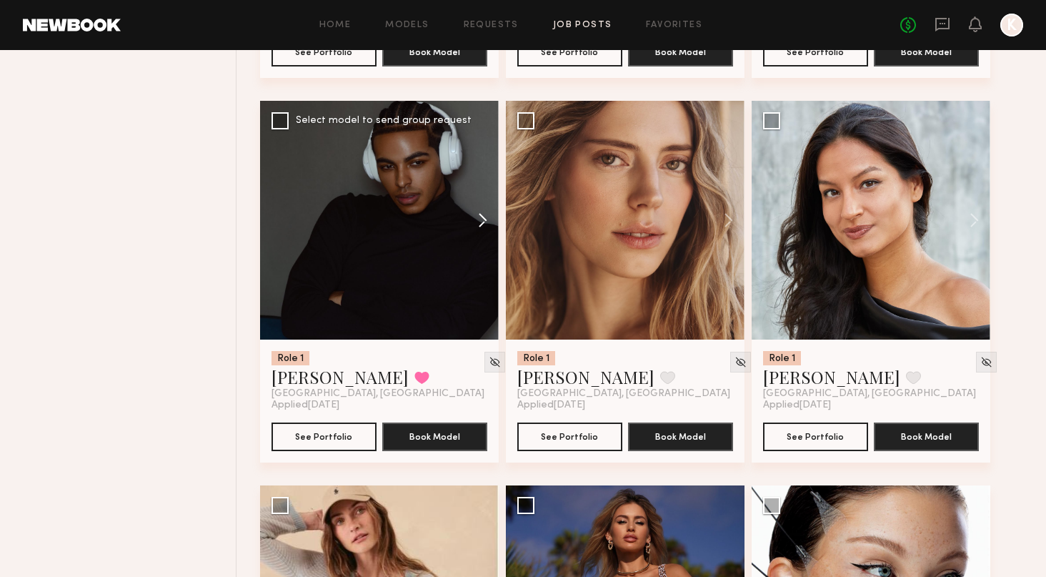
click at [489, 221] on button at bounding box center [476, 220] width 46 height 239
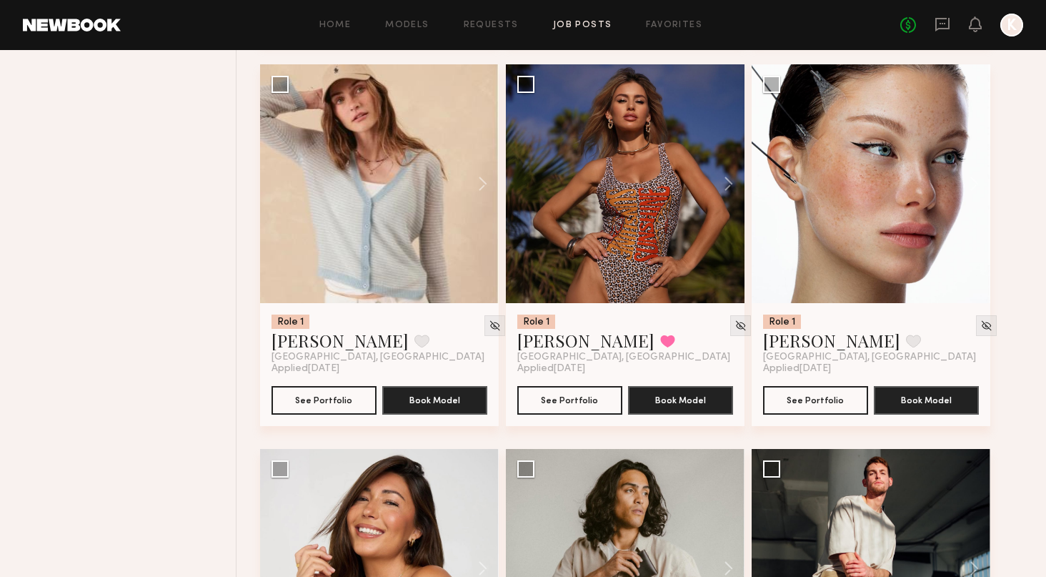
scroll to position [7066, 0]
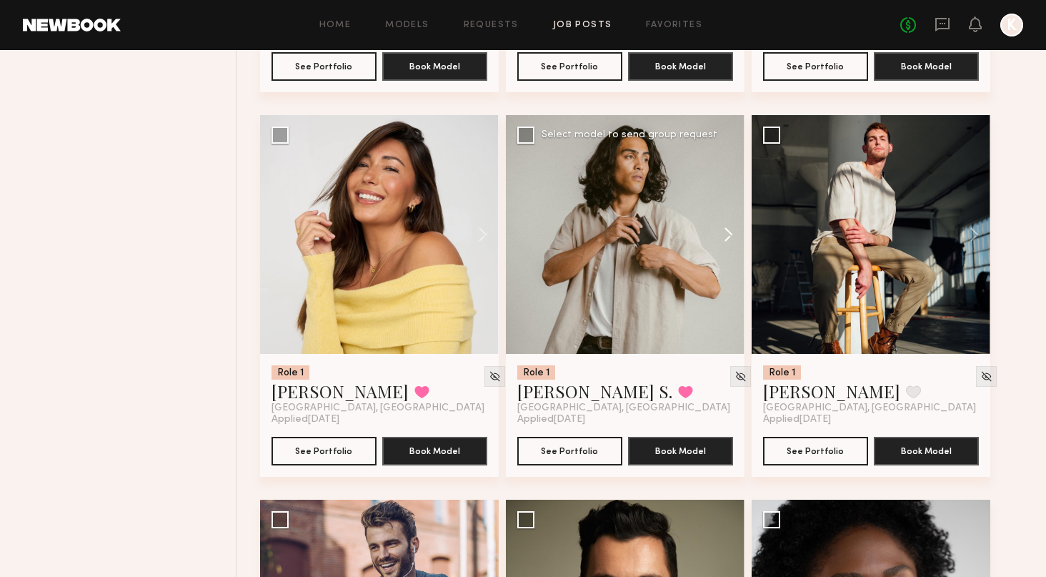
click at [738, 233] on button at bounding box center [722, 234] width 46 height 239
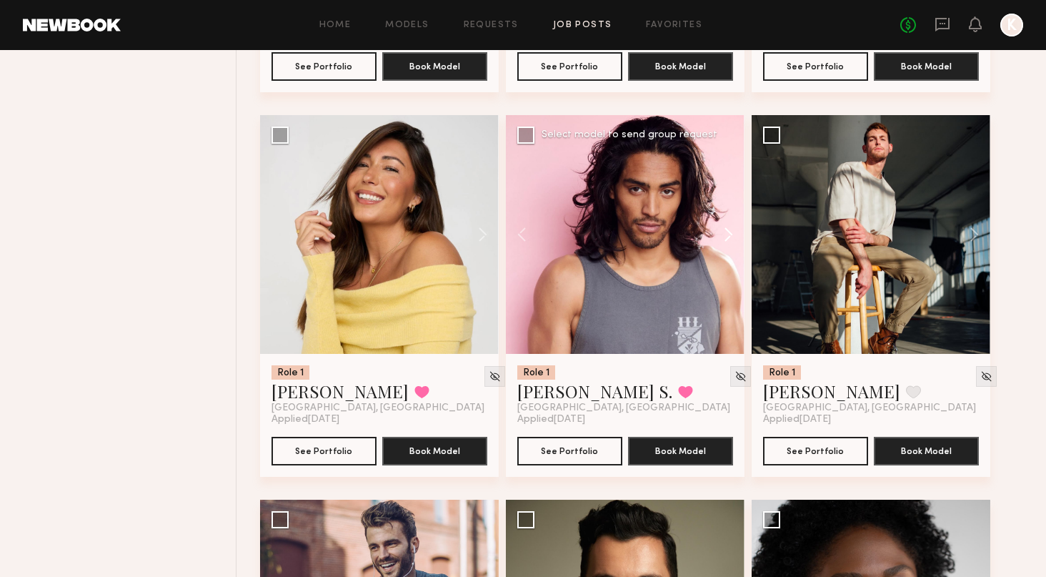
click at [738, 234] on button at bounding box center [722, 234] width 46 height 239
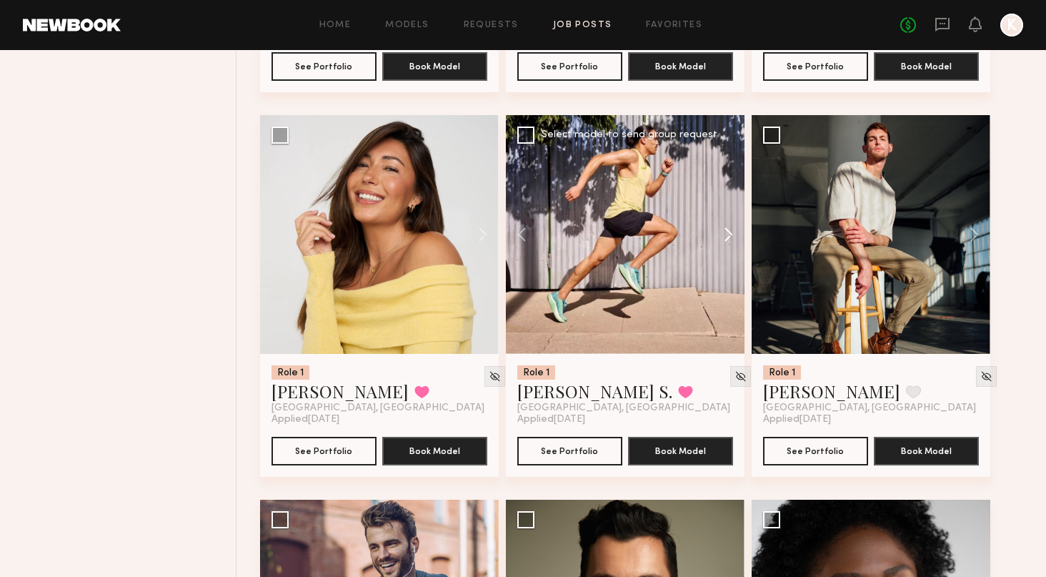
click at [738, 234] on button at bounding box center [722, 234] width 46 height 239
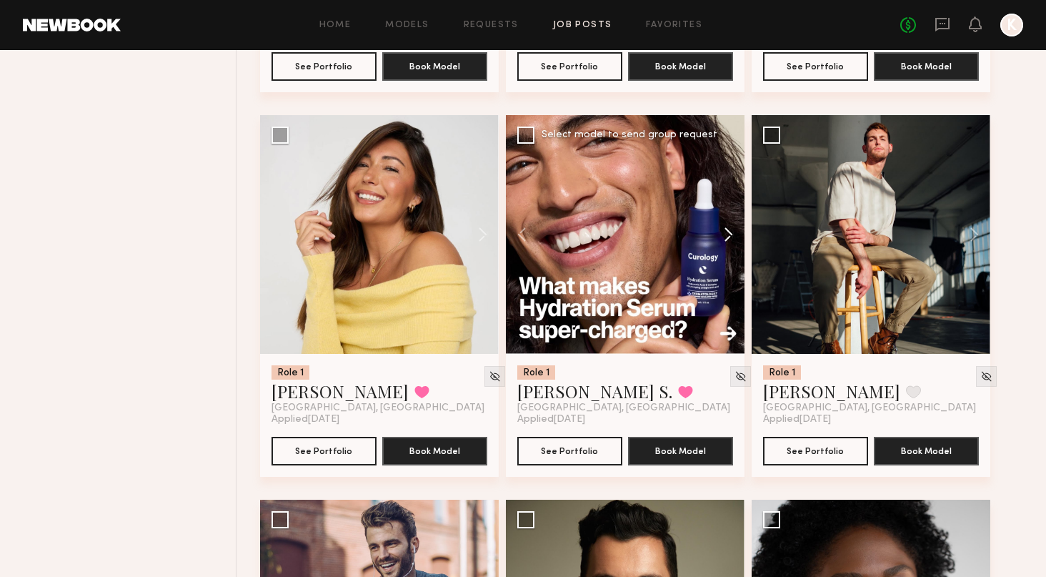
click at [738, 234] on button at bounding box center [722, 234] width 46 height 239
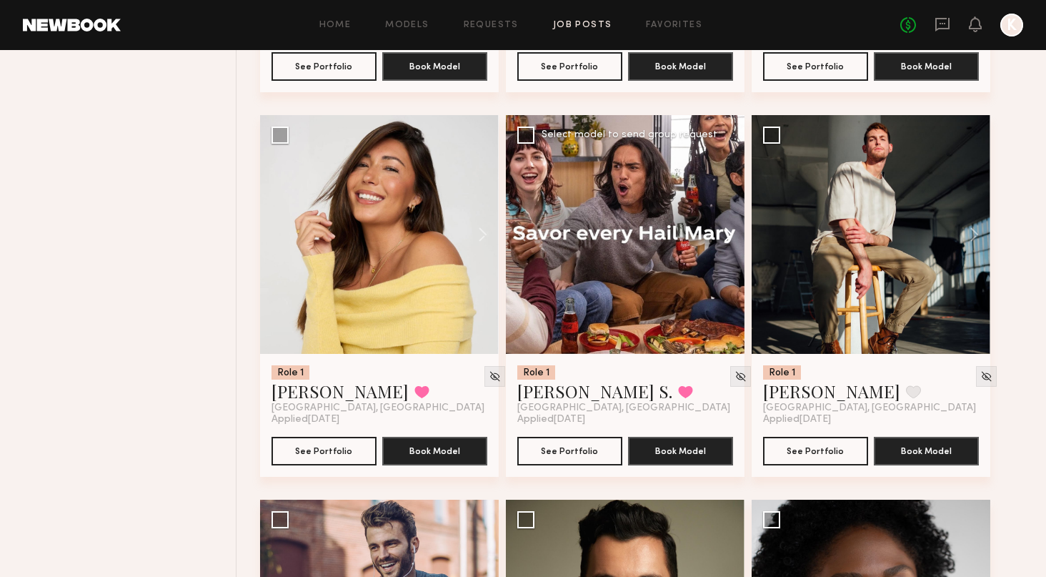
click at [738, 234] on button at bounding box center [722, 234] width 46 height 239
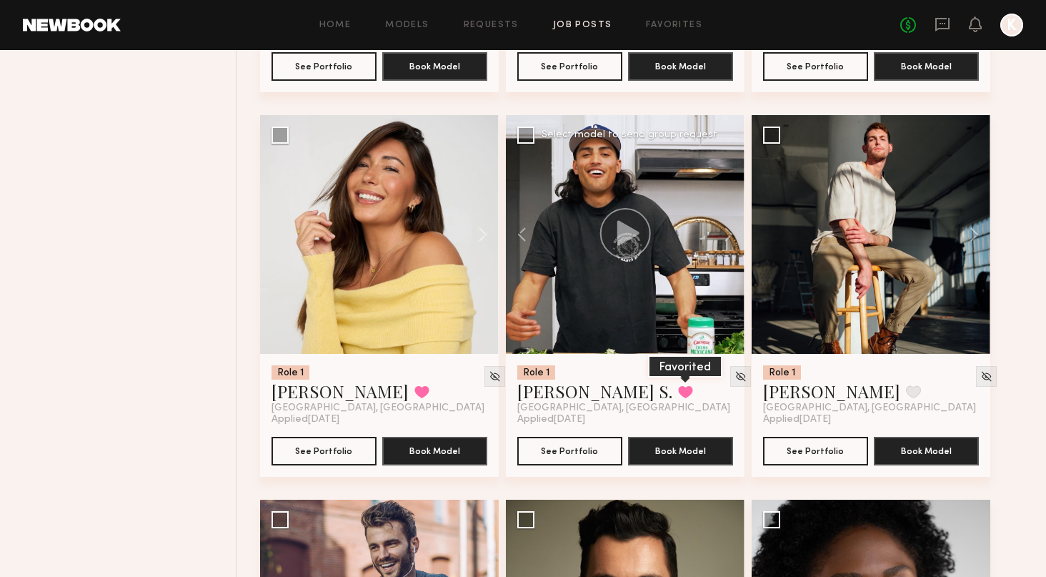
click at [678, 392] on button at bounding box center [685, 391] width 15 height 13
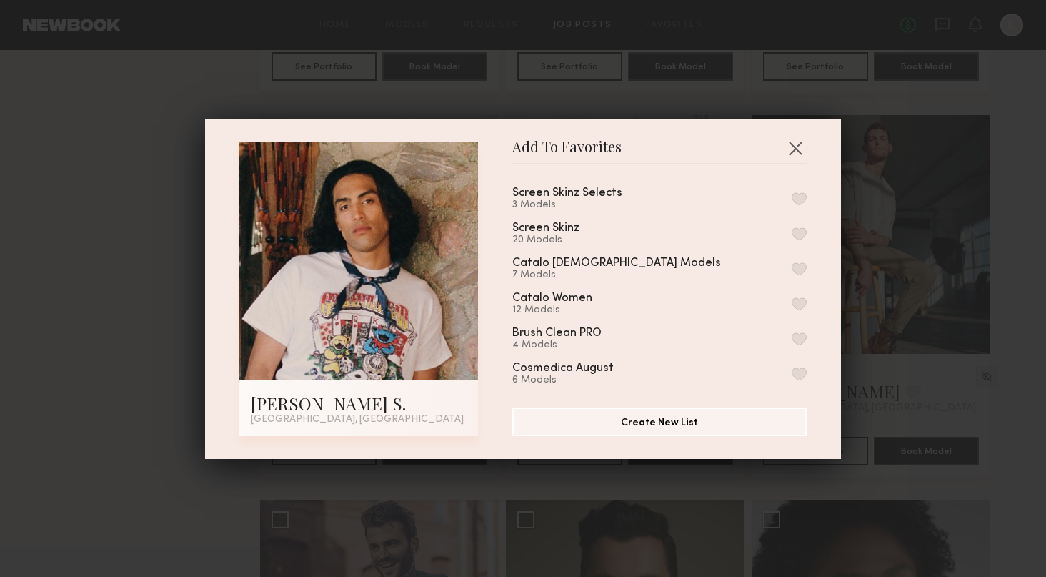
click at [794, 231] on button "button" at bounding box center [799, 233] width 15 height 13
click at [793, 155] on button "button" at bounding box center [795, 148] width 23 height 23
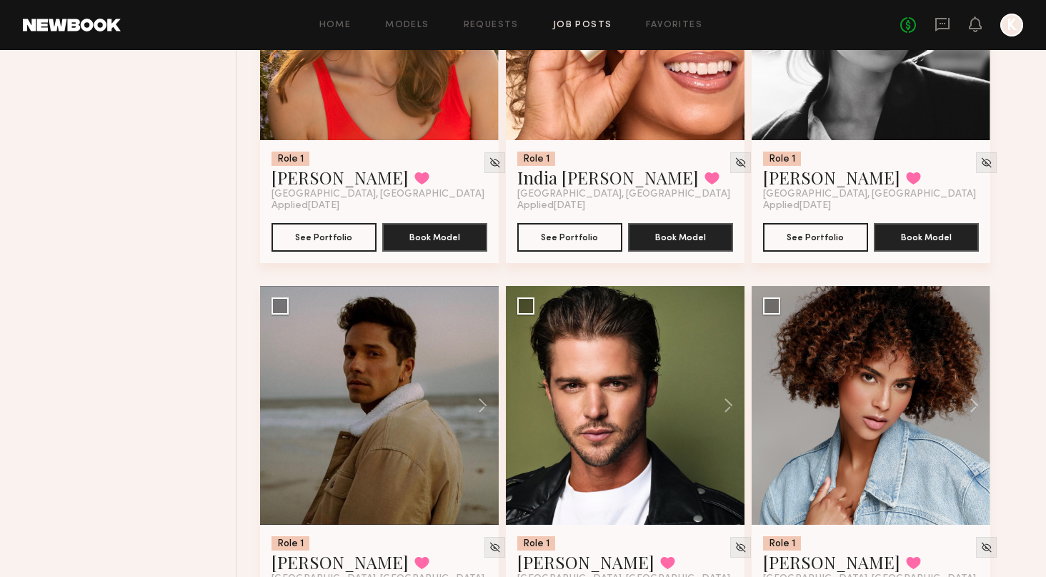
scroll to position [12363, 0]
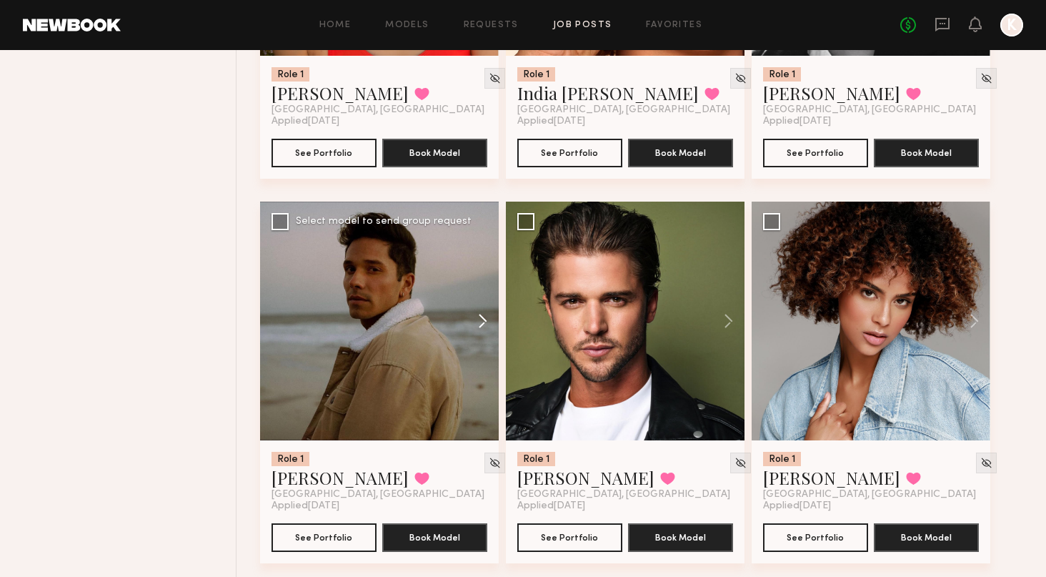
click at [475, 315] on button at bounding box center [476, 321] width 46 height 239
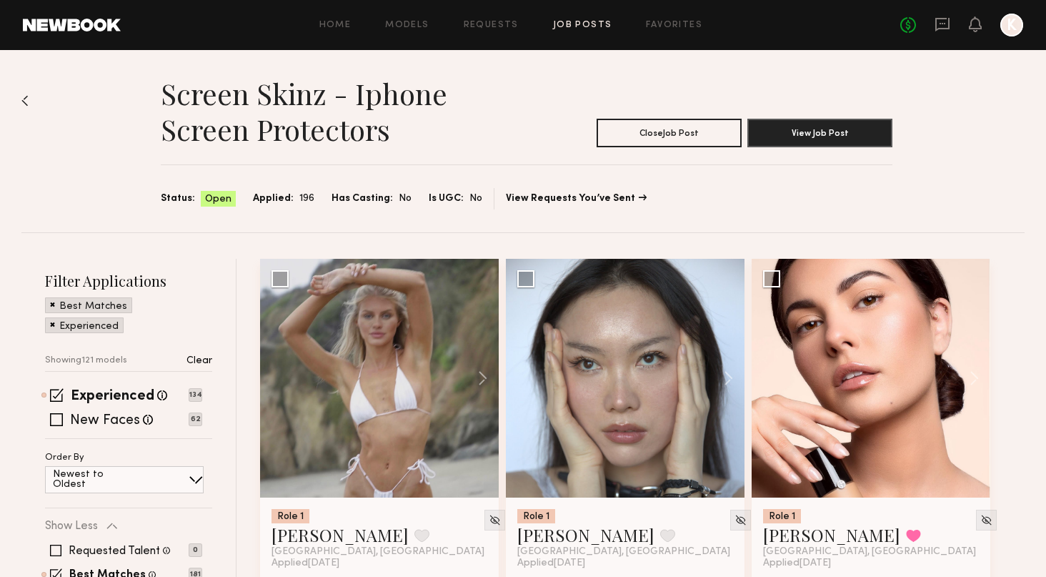
scroll to position [0, 0]
click at [58, 387] on div "Filter Applications Best Matches Experienced Showing 121 models Clear Experienc…" at bounding box center [128, 481] width 167 height 421
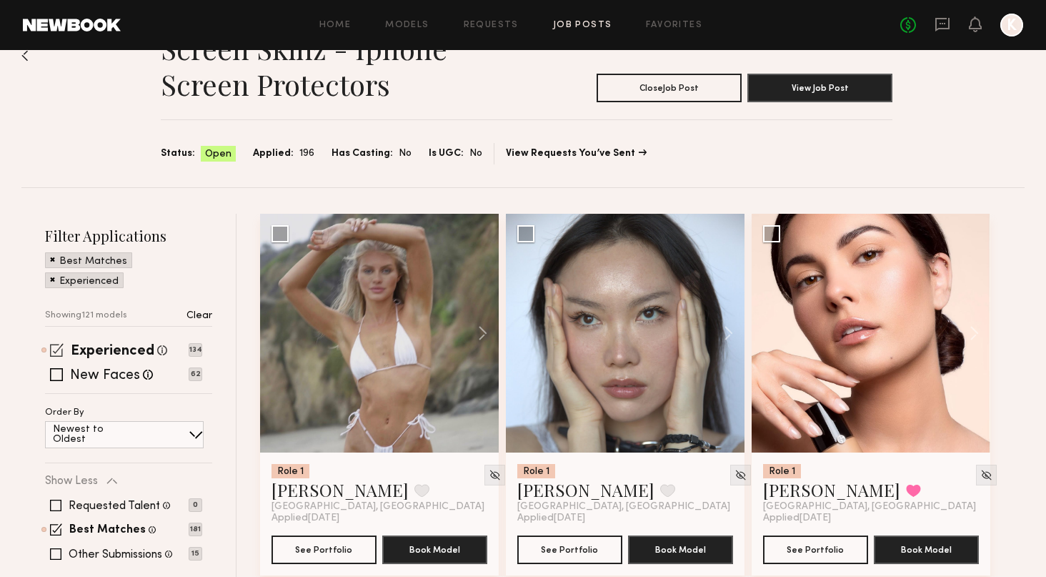
click at [56, 343] on span at bounding box center [57, 350] width 14 height 14
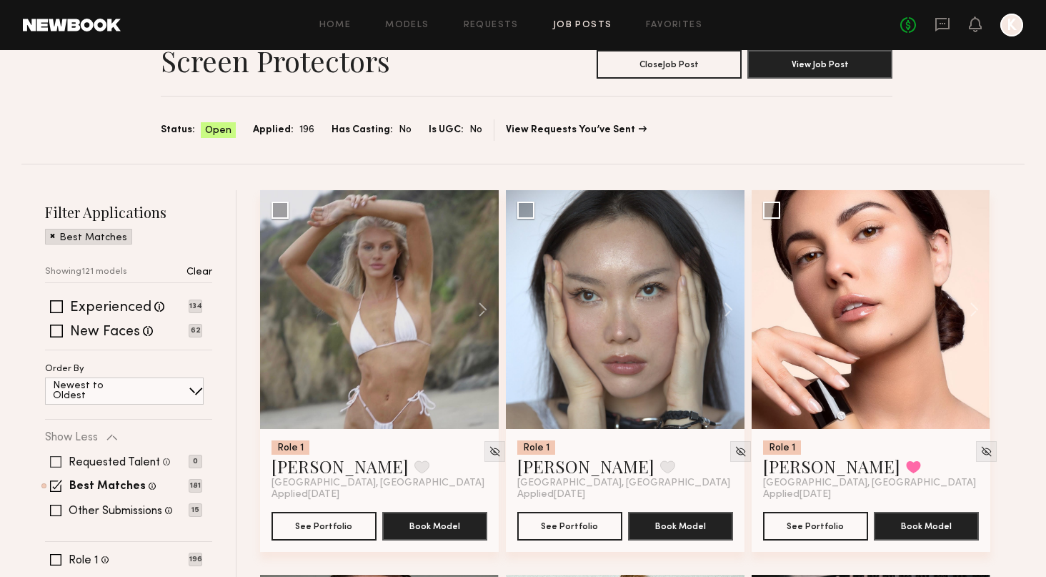
scroll to position [129, 0]
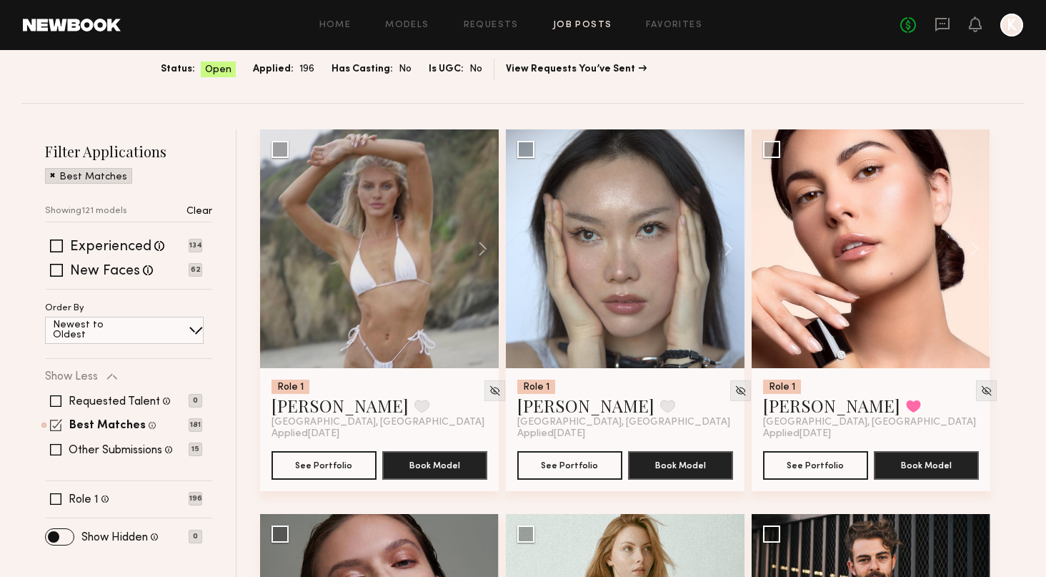
click at [56, 423] on span at bounding box center [56, 425] width 12 height 12
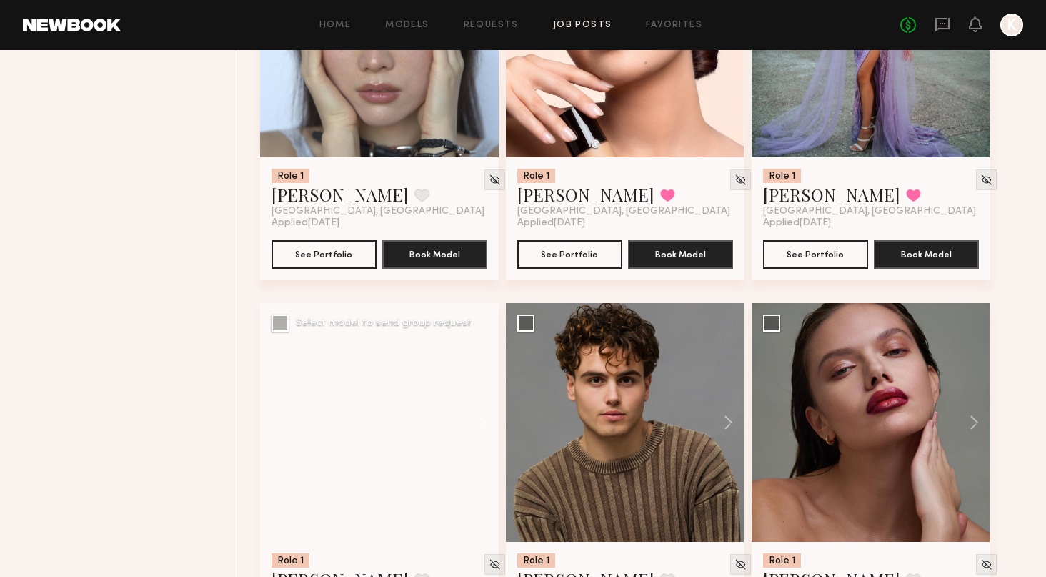
scroll to position [838, 0]
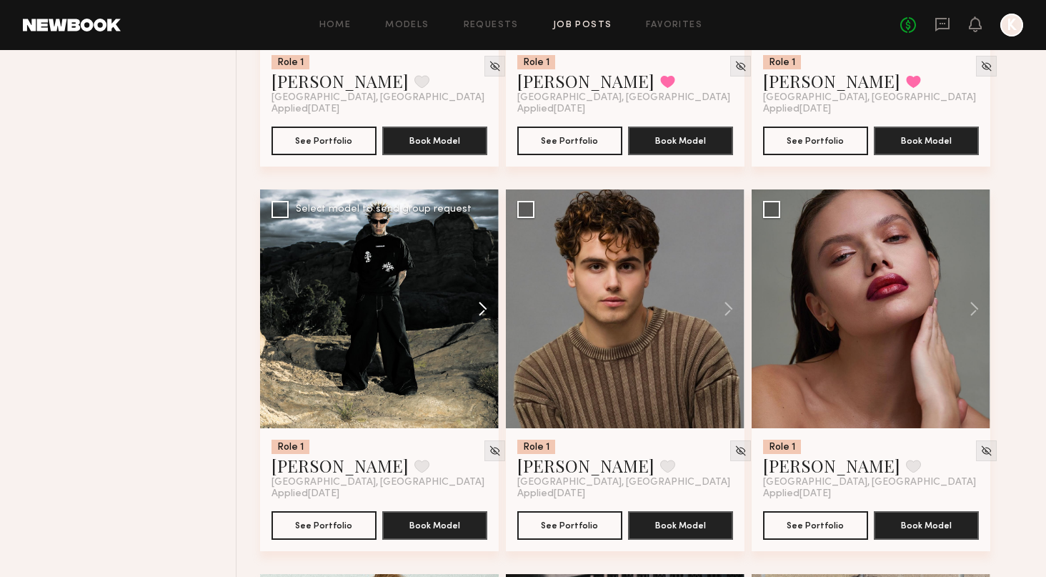
click at [491, 307] on button at bounding box center [476, 308] width 46 height 239
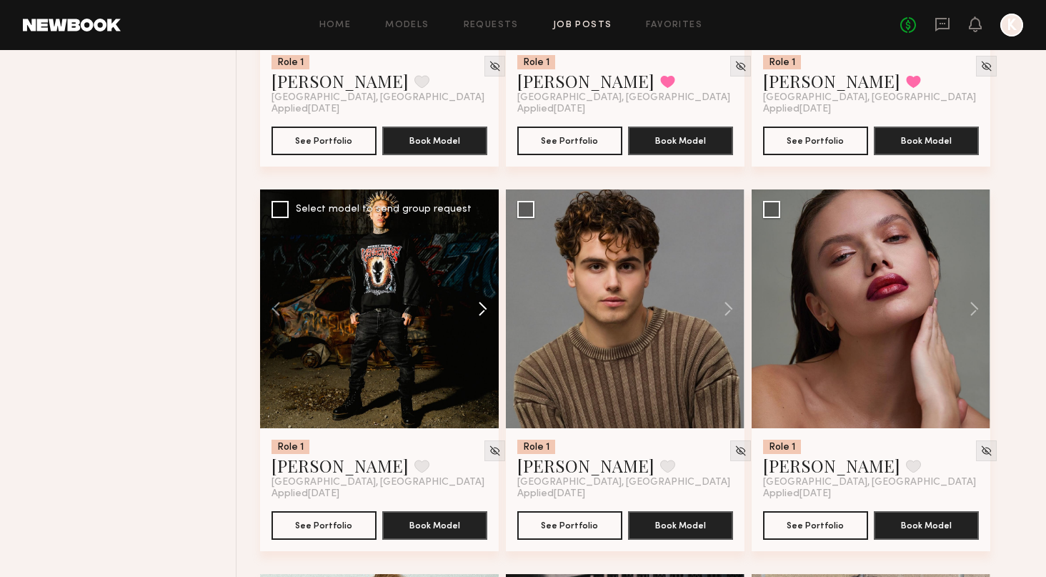
click at [490, 303] on button at bounding box center [476, 308] width 46 height 239
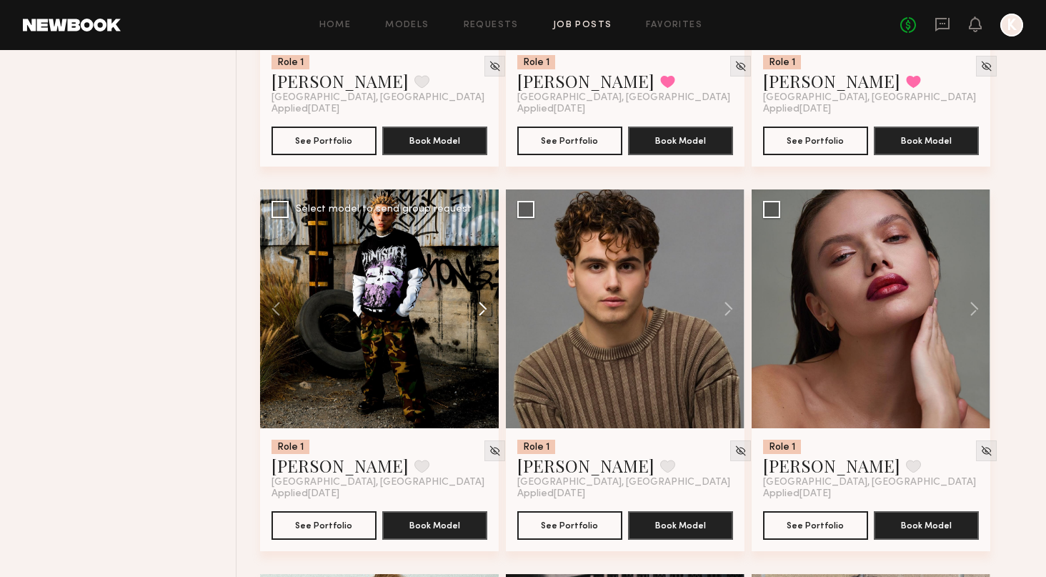
click at [490, 303] on button at bounding box center [476, 308] width 46 height 239
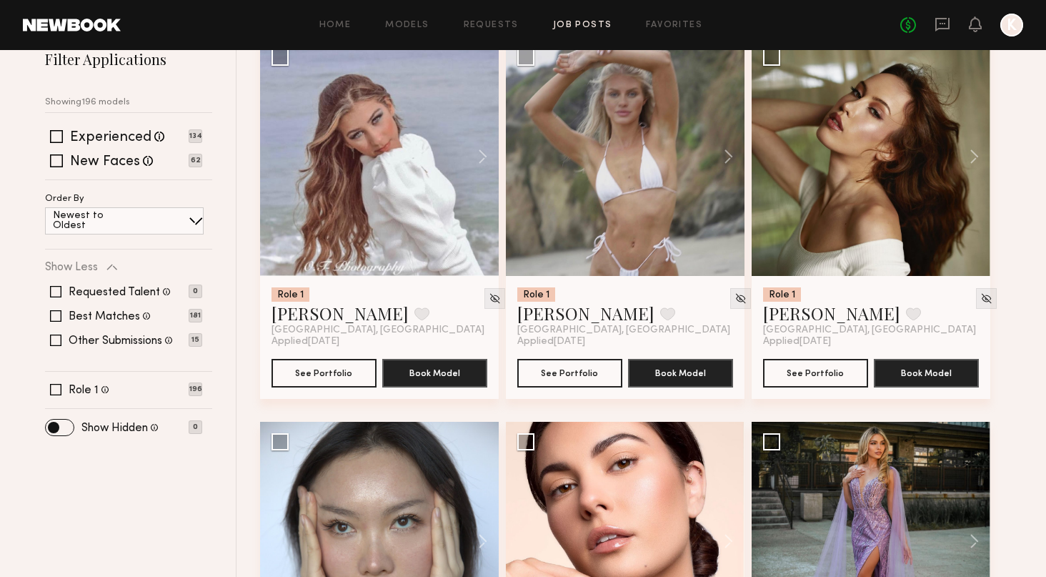
scroll to position [217, 0]
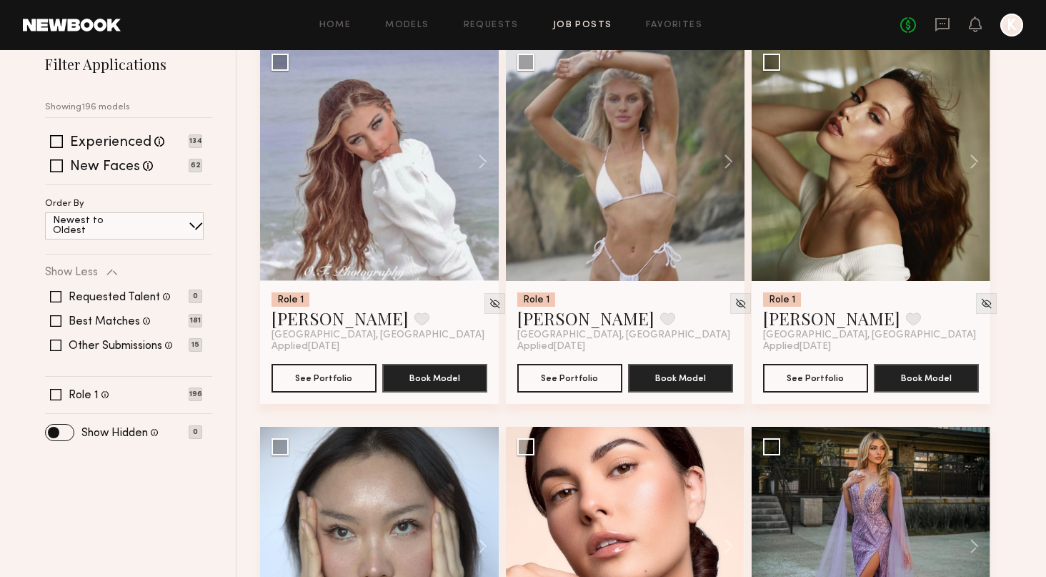
click at [578, 23] on link "Job Posts" at bounding box center [582, 25] width 59 height 9
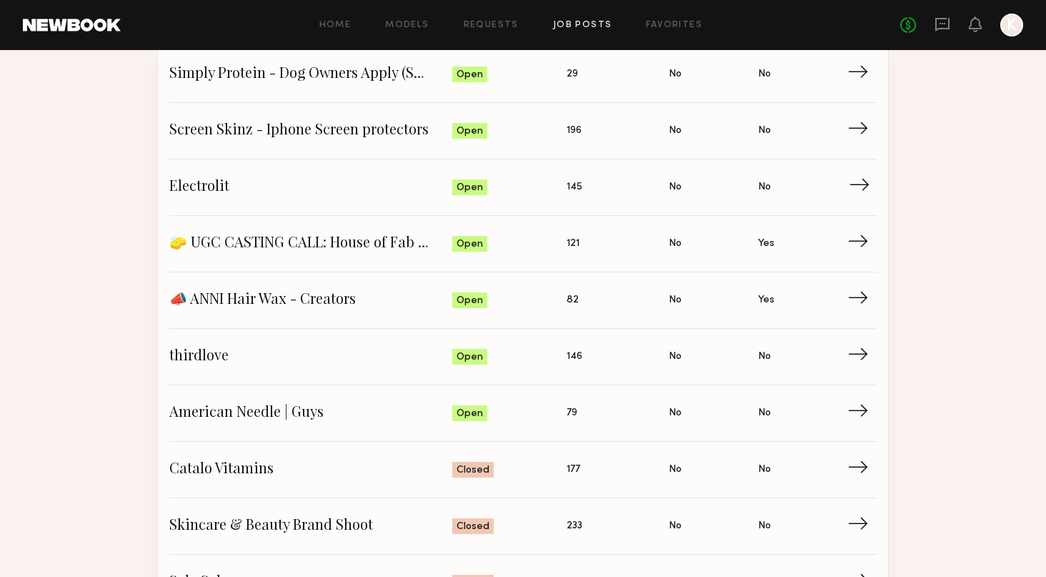
scroll to position [168, 0]
click at [223, 357] on span "thirdlove" at bounding box center [310, 357] width 283 height 21
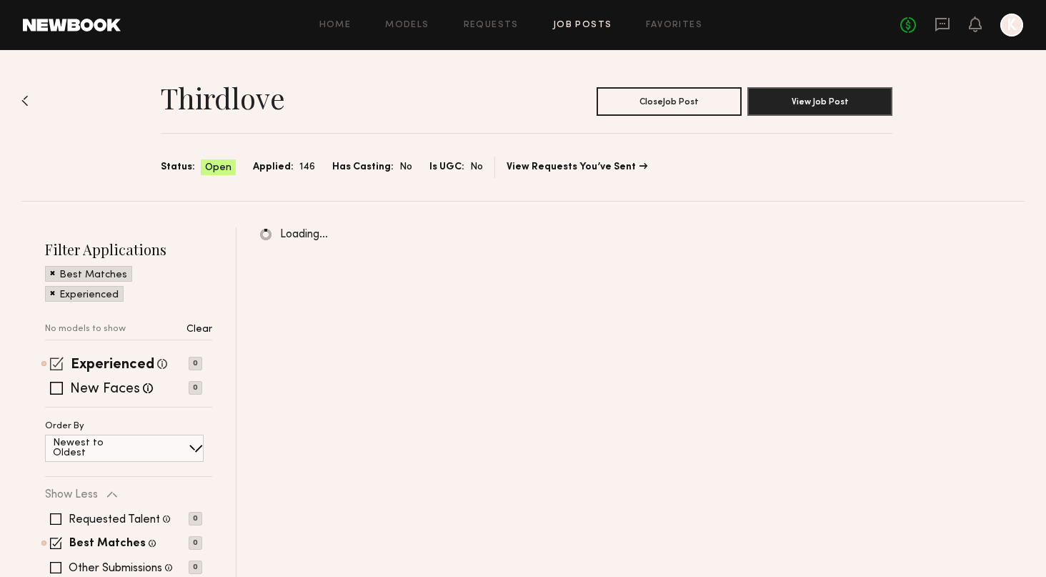
click at [54, 364] on span at bounding box center [57, 364] width 14 height 14
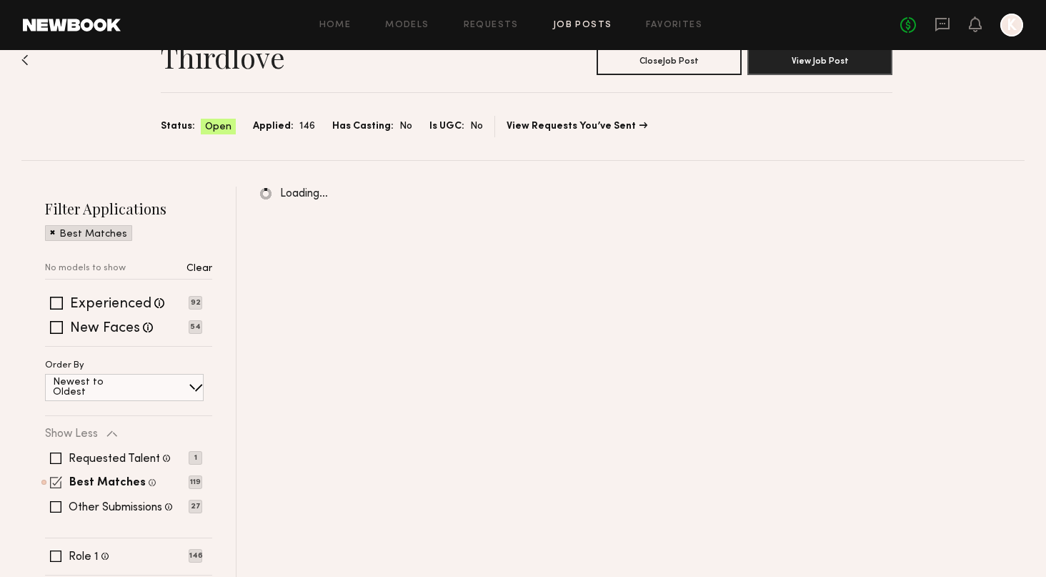
click at [58, 480] on span at bounding box center [56, 482] width 12 height 12
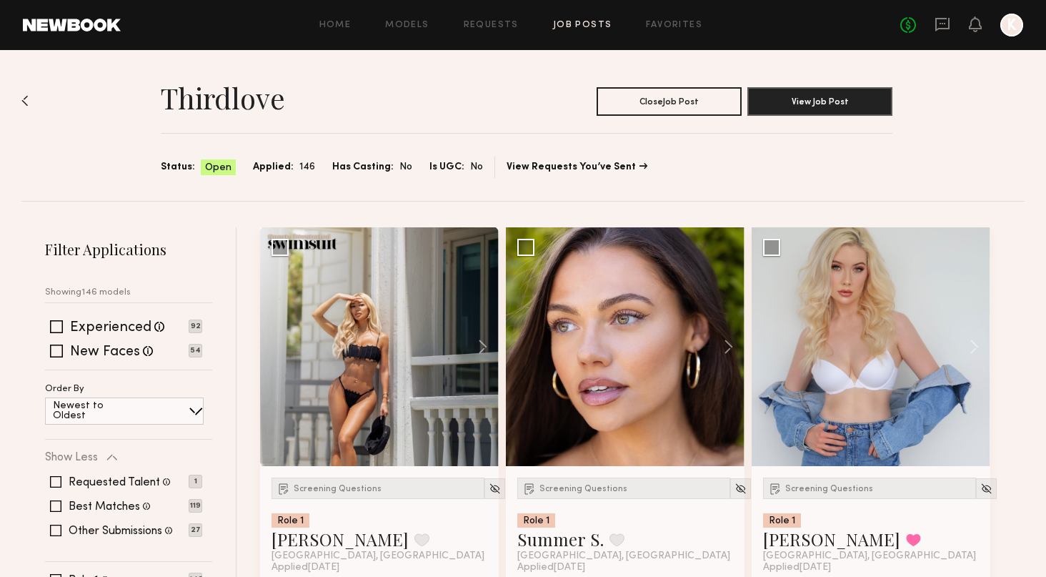
click at [410, 30] on div "Home Models Requests Job Posts Favorites Sign Out No fees up to $5,000 K" at bounding box center [572, 25] width 903 height 23
click at [411, 24] on link "Models" at bounding box center [407, 25] width 44 height 9
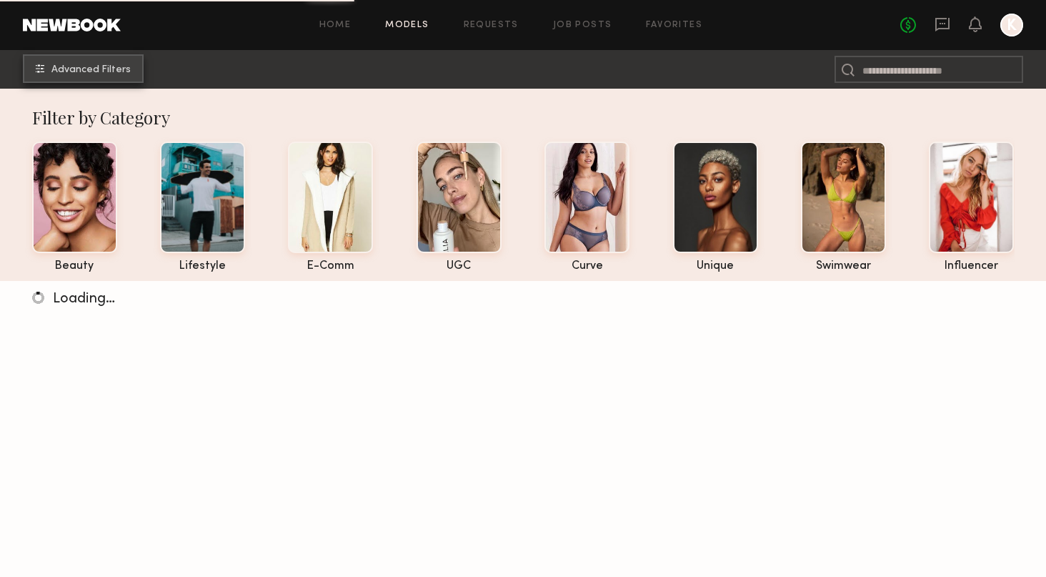
click at [113, 67] on span "Advanced Filters" at bounding box center [90, 70] width 79 height 10
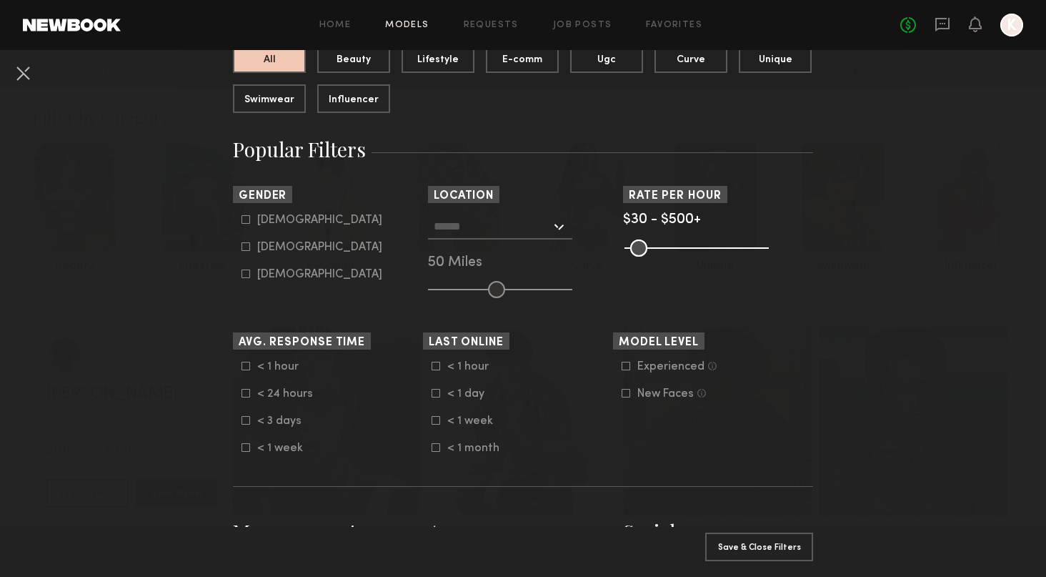
scroll to position [184, 0]
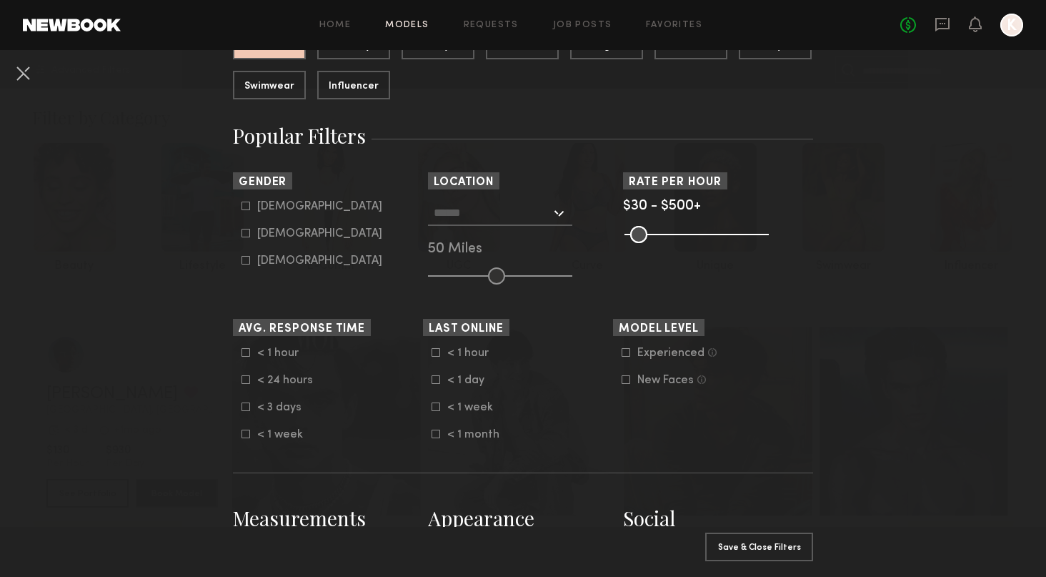
click at [242, 346] on nb-browse-filter "Avg. Response Time < 1 hour < 24 hours < 3 days < 1 week" at bounding box center [328, 380] width 190 height 122
click at [246, 352] on icon at bounding box center [246, 352] width 9 height 9
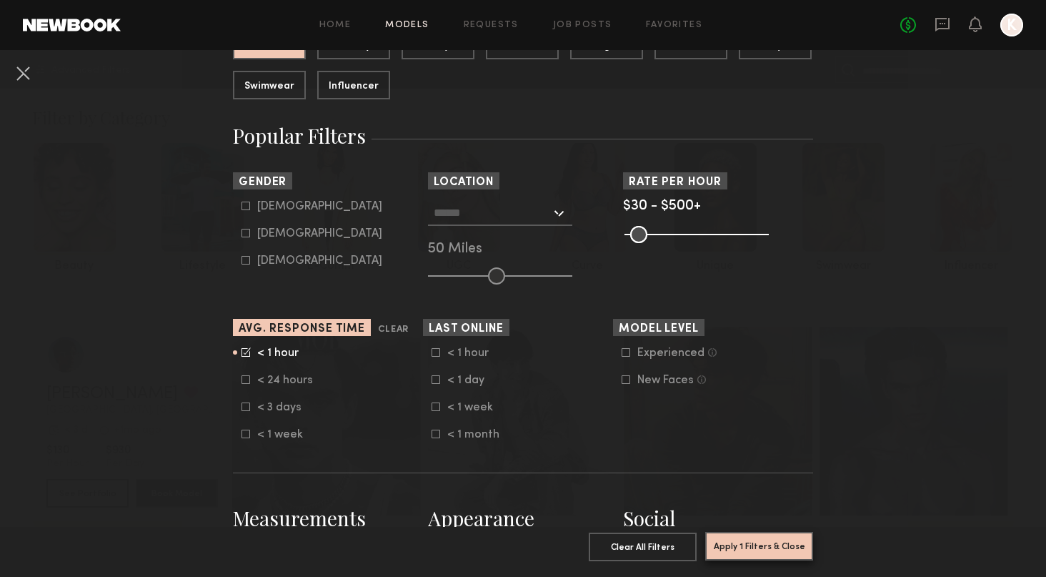
click at [747, 545] on button "Apply 1 Filters & Close" at bounding box center [759, 546] width 108 height 29
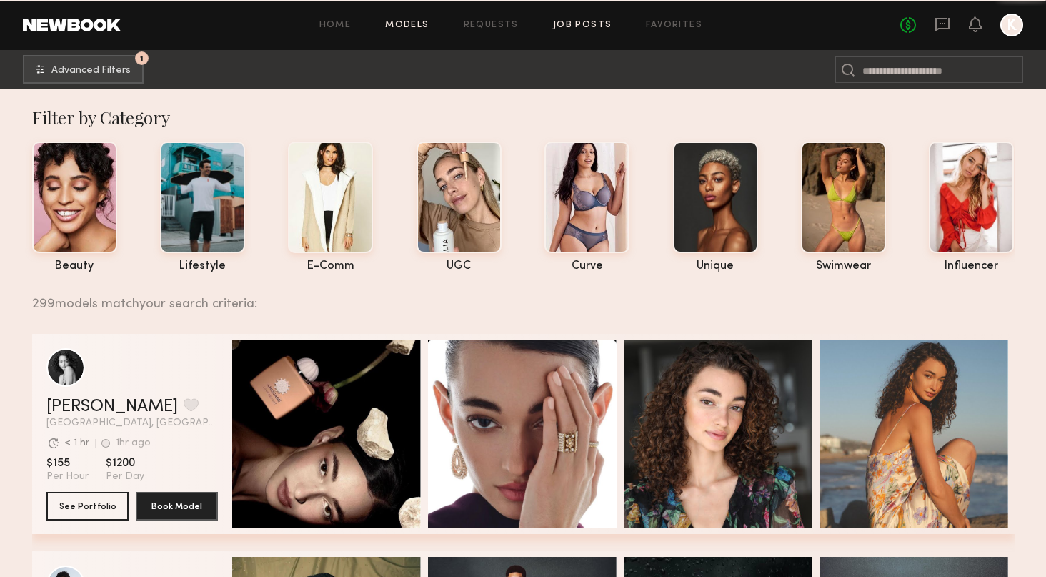
click at [590, 21] on link "Job Posts" at bounding box center [582, 25] width 59 height 9
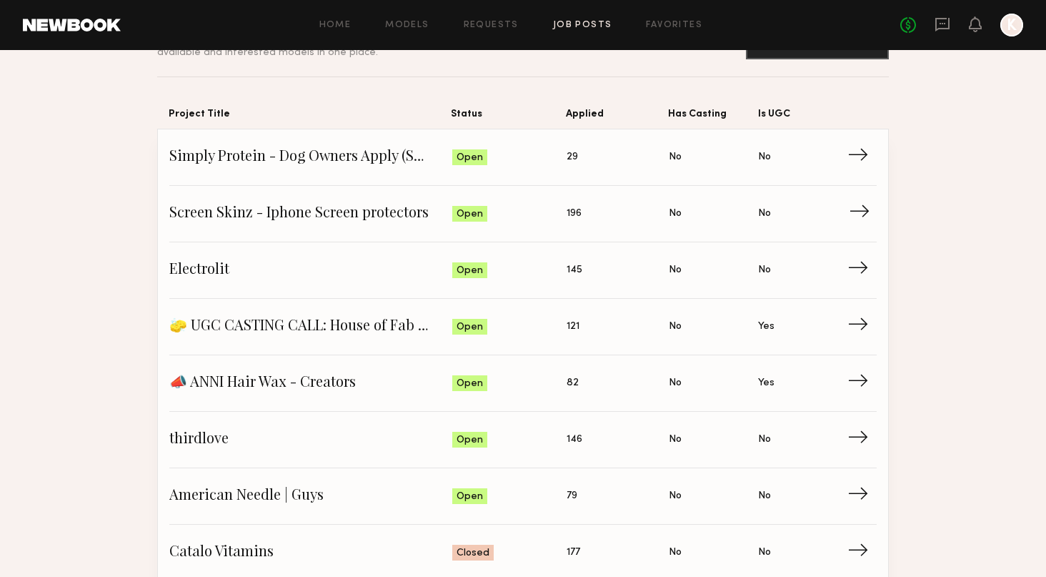
scroll to position [86, 0]
click at [573, 216] on span "196" at bounding box center [574, 214] width 15 height 16
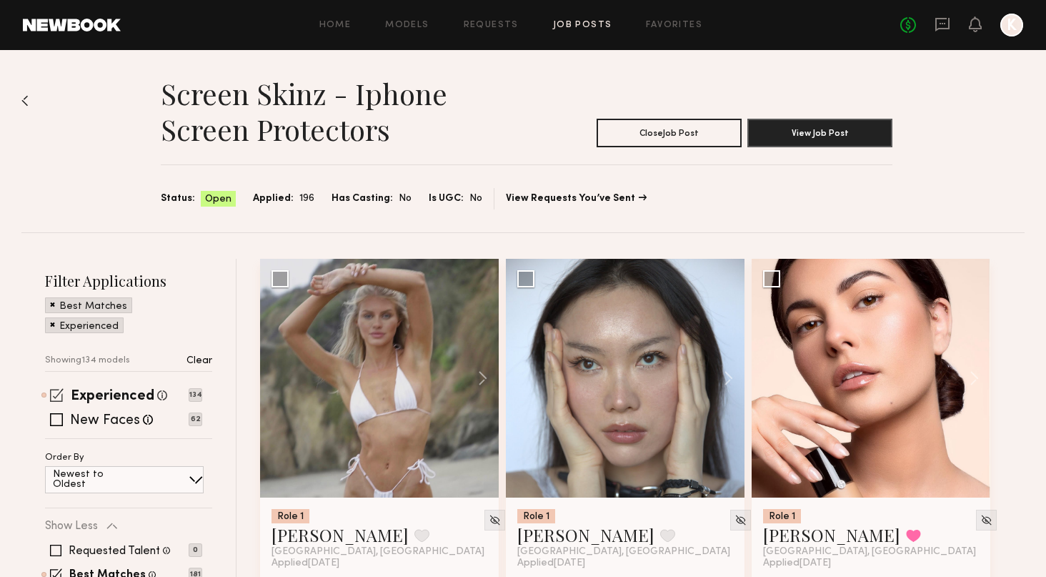
click at [52, 402] on span at bounding box center [57, 395] width 14 height 14
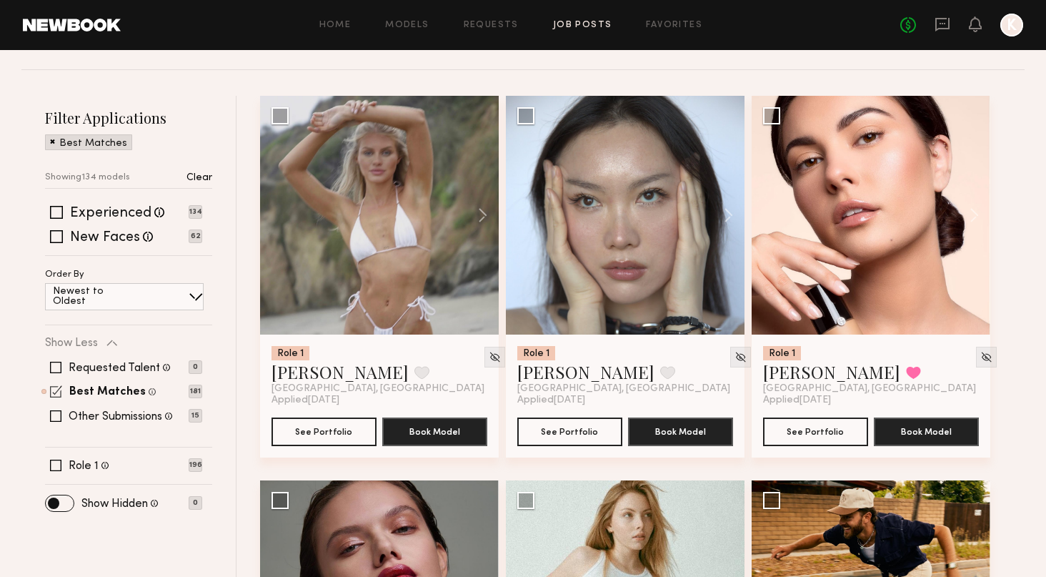
click at [57, 395] on span at bounding box center [56, 391] width 12 height 12
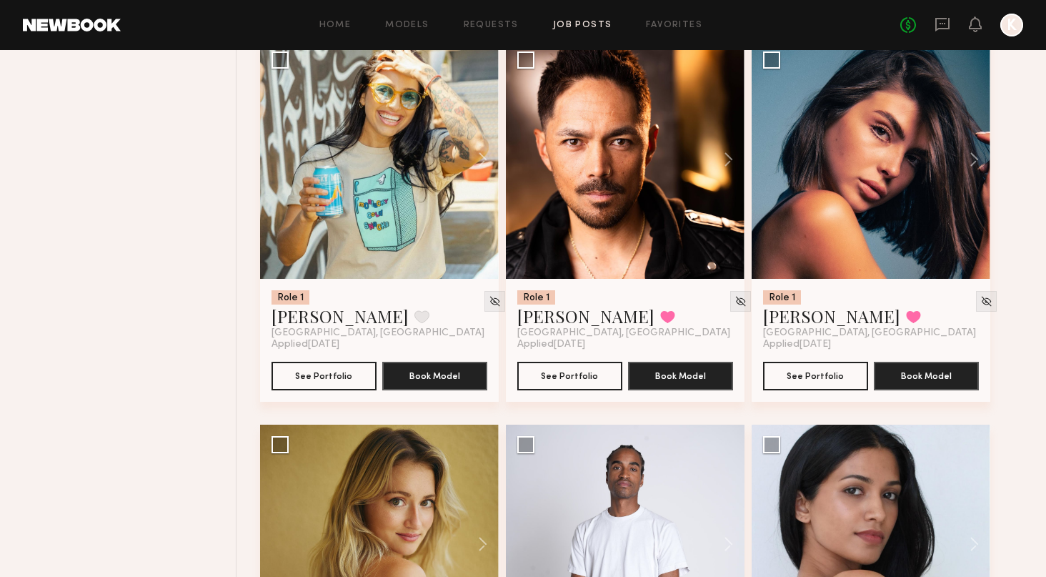
scroll to position [5968, 0]
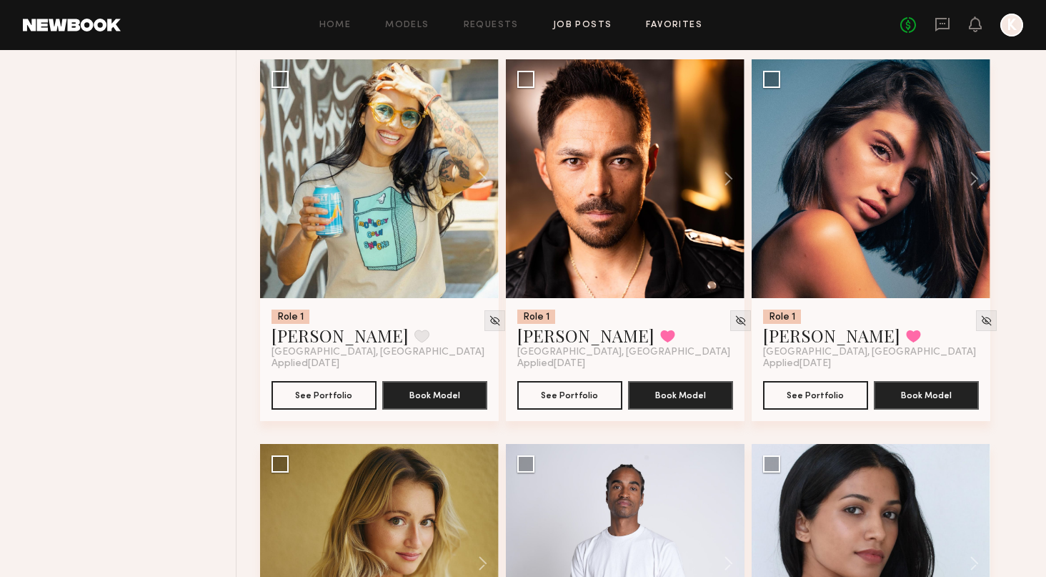
click at [660, 28] on link "Favorites" at bounding box center [674, 25] width 56 height 9
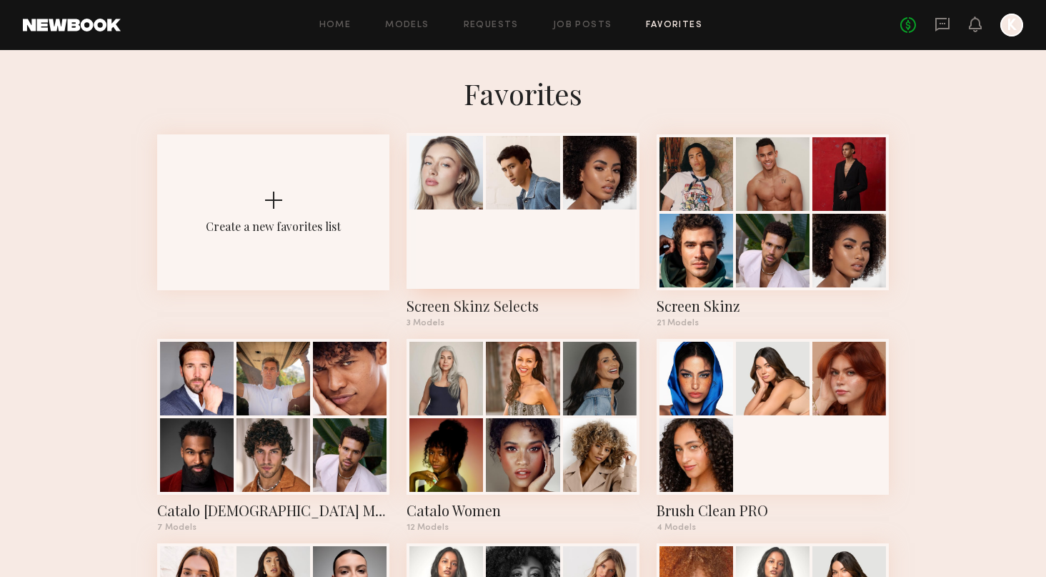
click at [473, 244] on div at bounding box center [523, 211] width 232 height 156
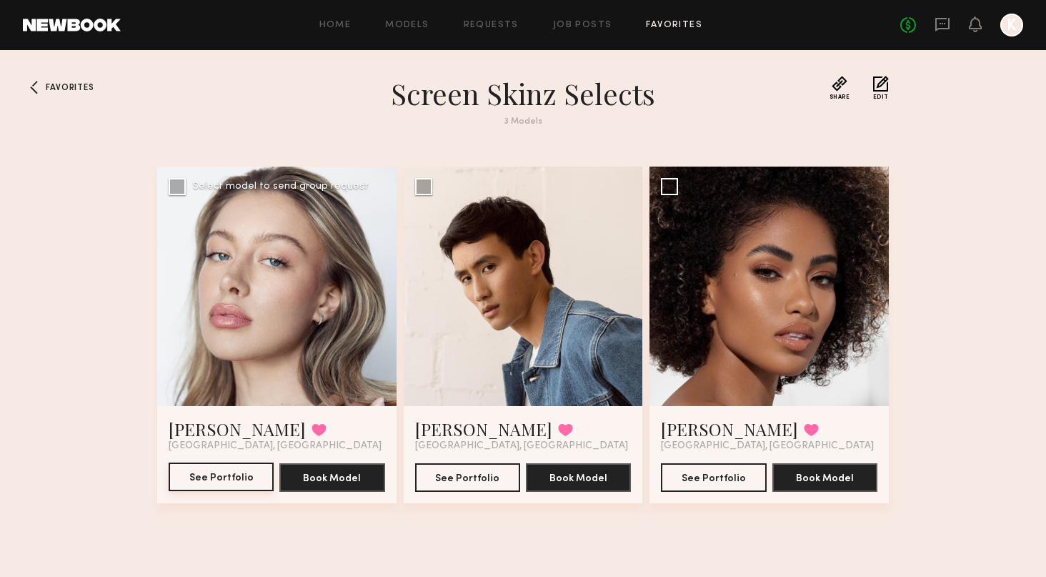
click at [242, 478] on button "See Portfolio" at bounding box center [221, 476] width 105 height 29
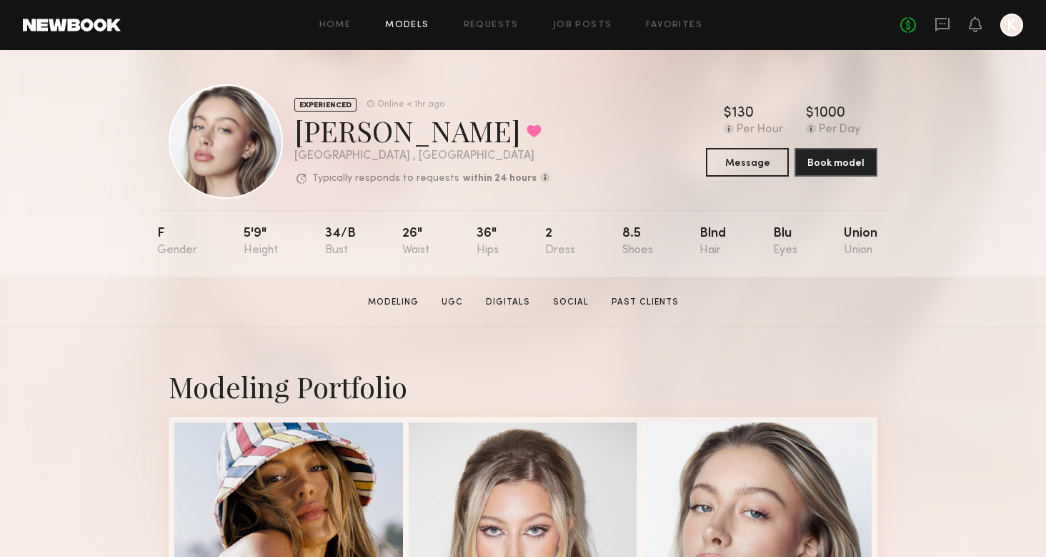
click at [429, 24] on link "Models" at bounding box center [407, 25] width 44 height 9
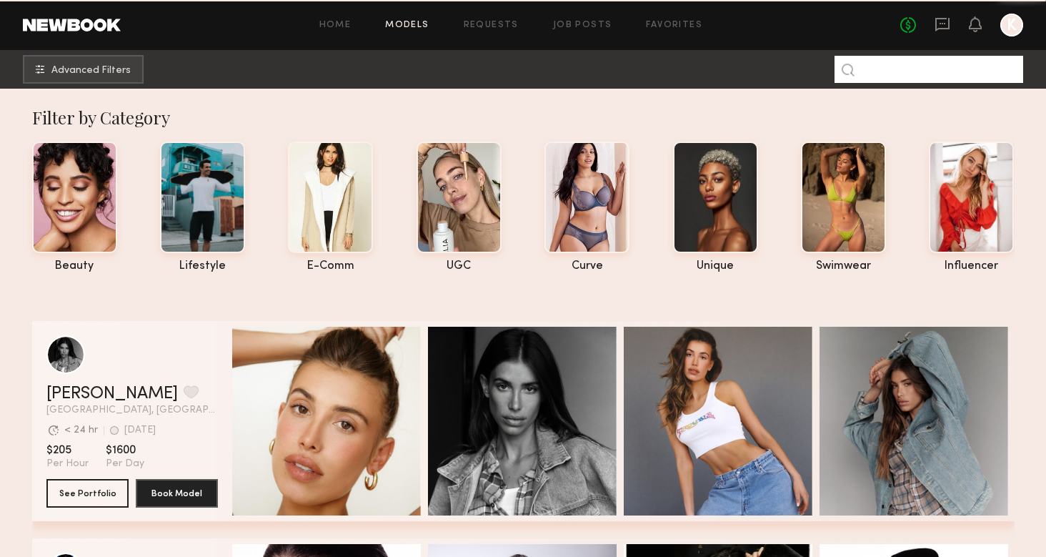
click at [978, 66] on input at bounding box center [929, 69] width 189 height 27
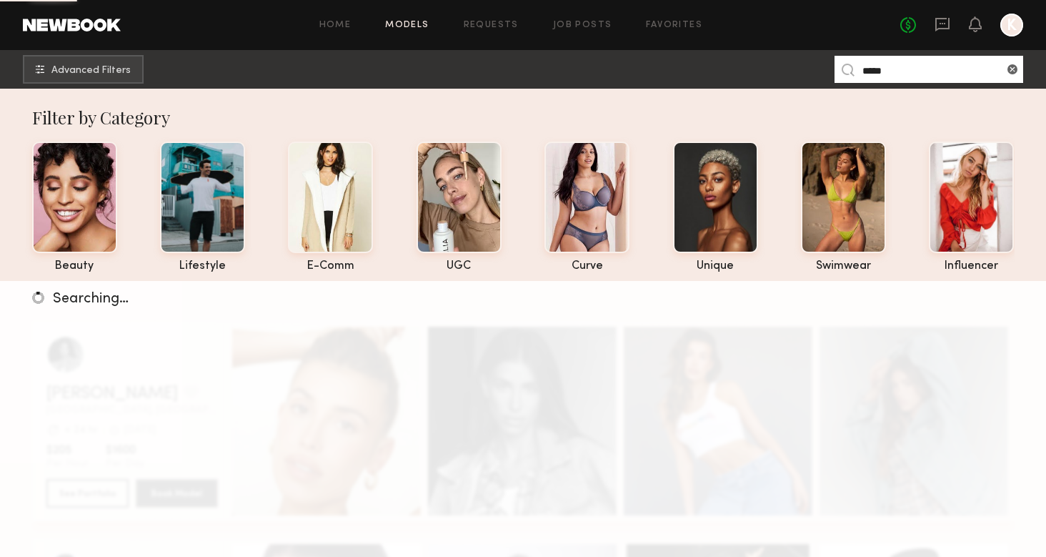
type input "*****"
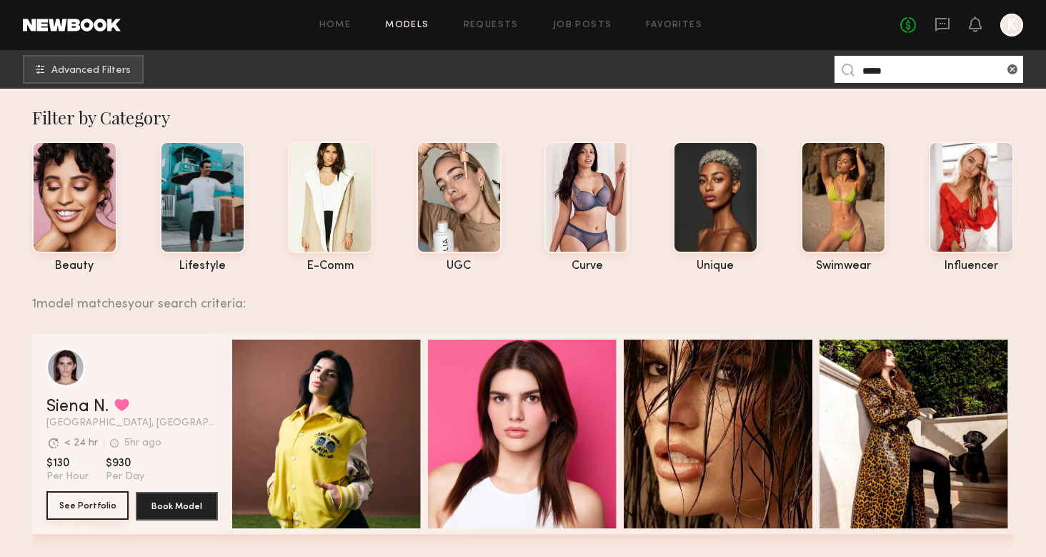
click at [99, 504] on button "See Portfolio" at bounding box center [87, 505] width 82 height 29
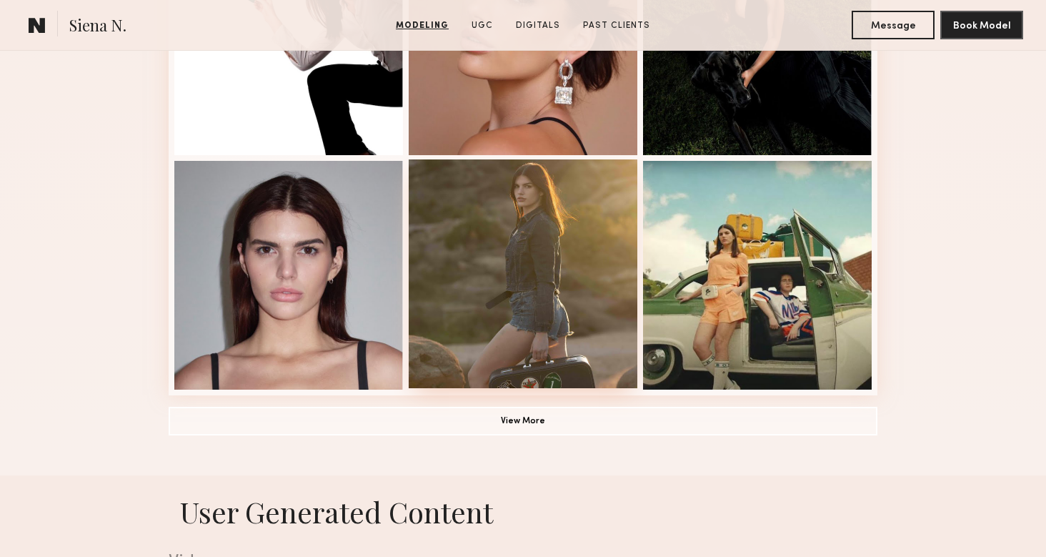
scroll to position [1076, 0]
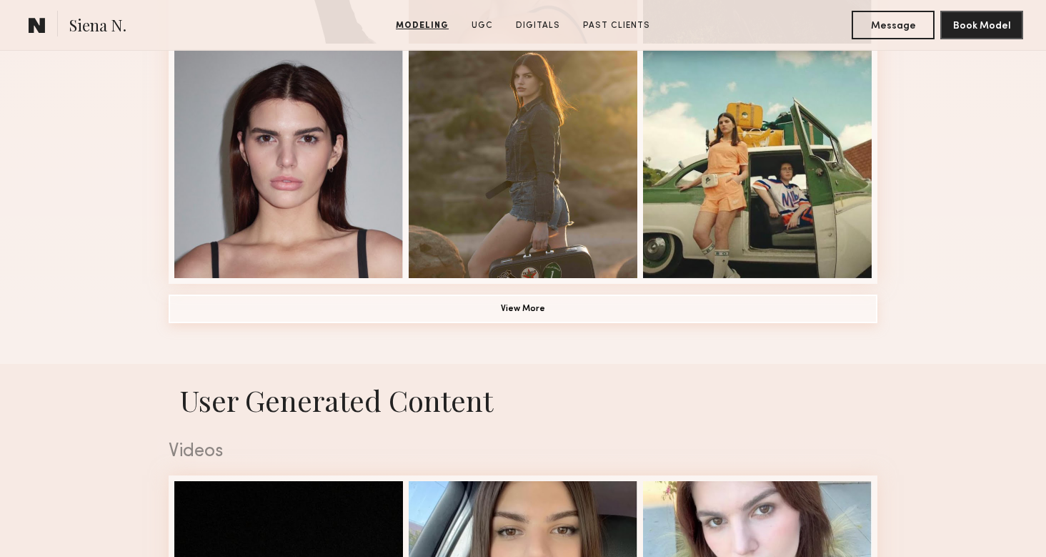
click at [505, 317] on button "View More" at bounding box center [523, 308] width 709 height 29
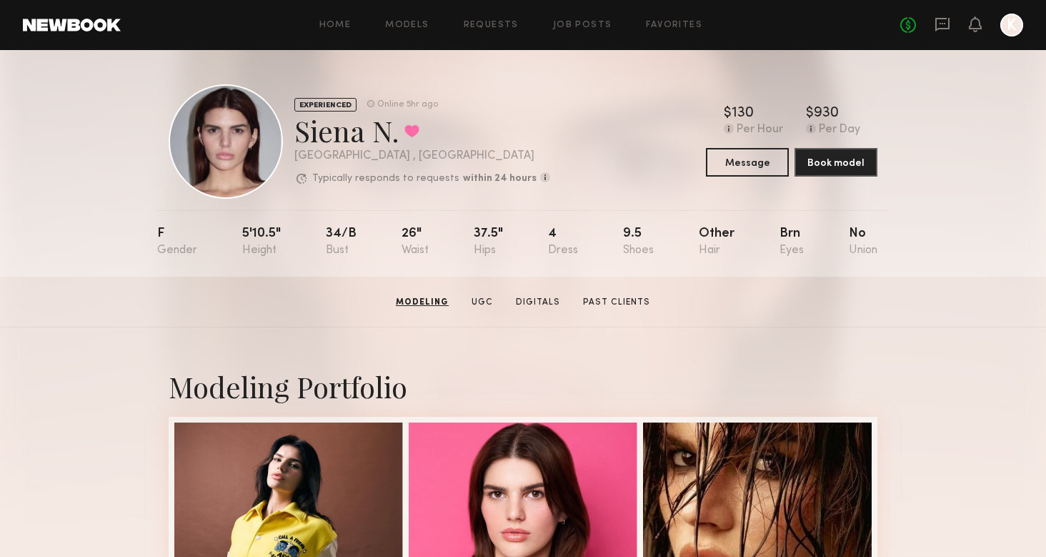
scroll to position [0, 0]
click at [423, 29] on link "Models" at bounding box center [407, 25] width 44 height 9
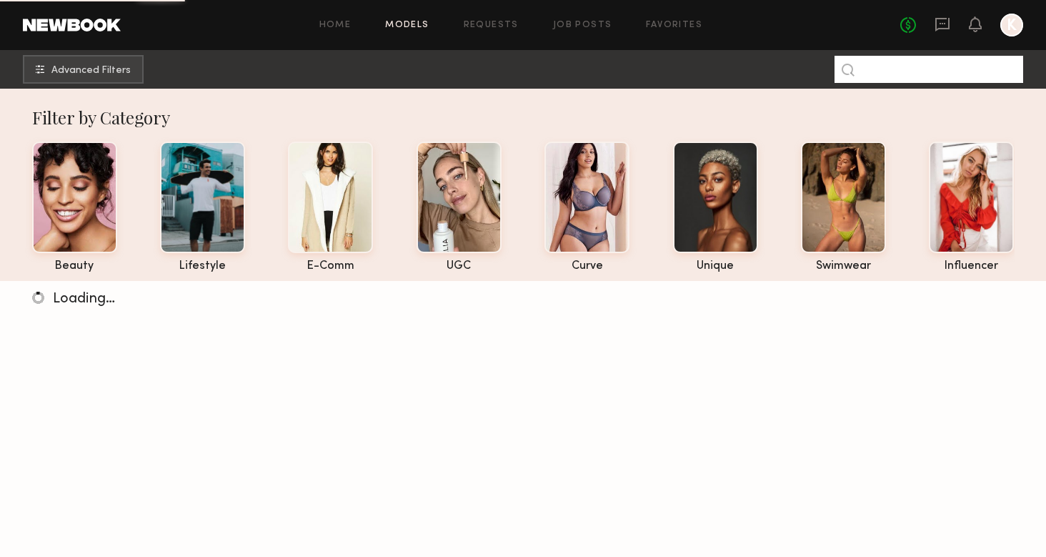
click at [897, 70] on input at bounding box center [929, 69] width 189 height 27
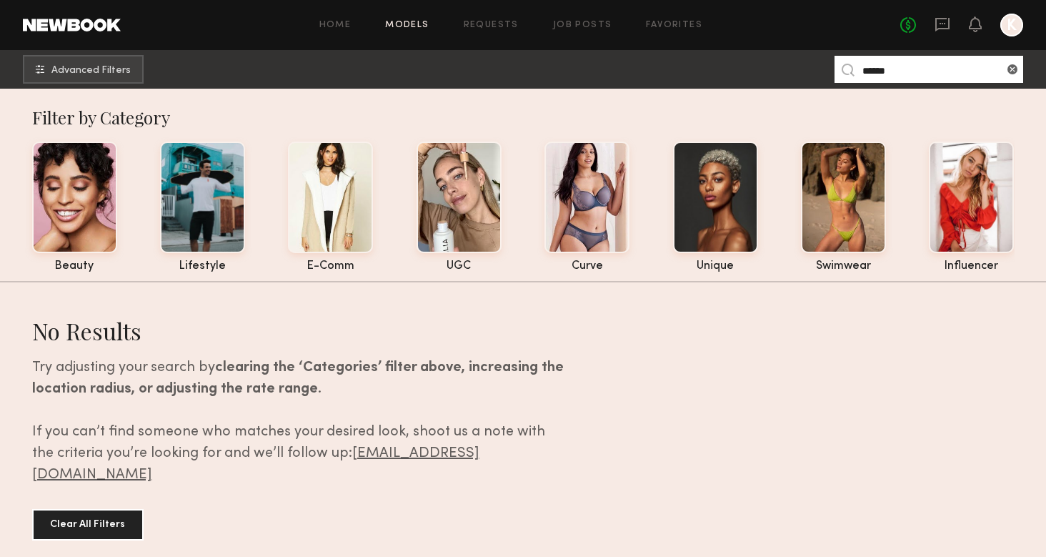
type input "*****"
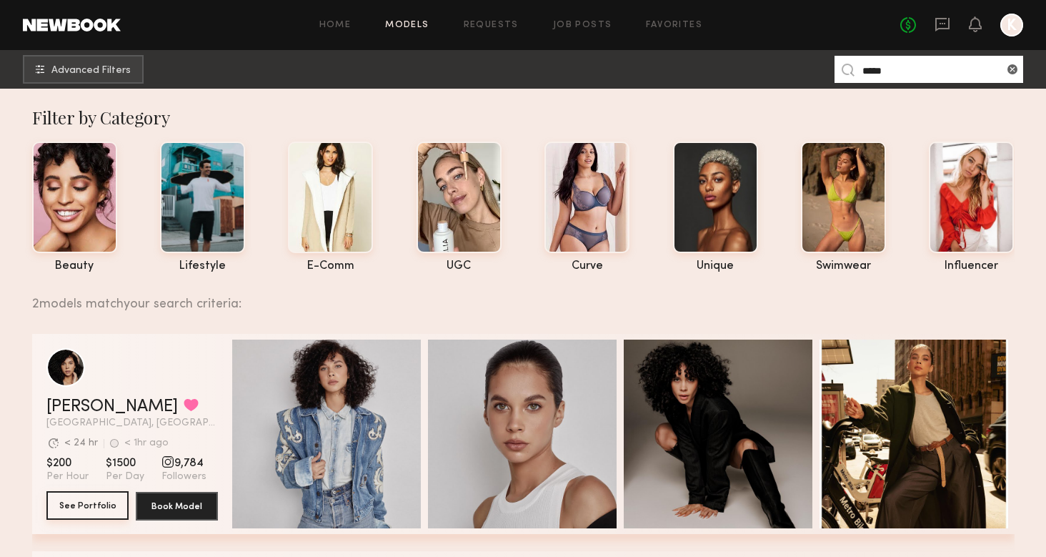
click at [68, 505] on button "See Portfolio" at bounding box center [87, 505] width 82 height 29
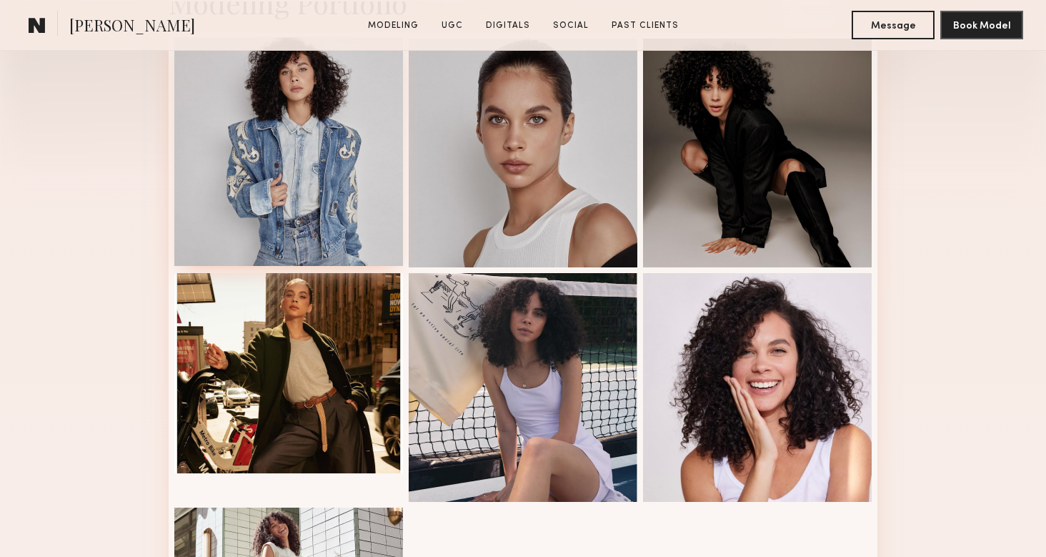
scroll to position [395, 0]
